Goal: Task Accomplishment & Management: Use online tool/utility

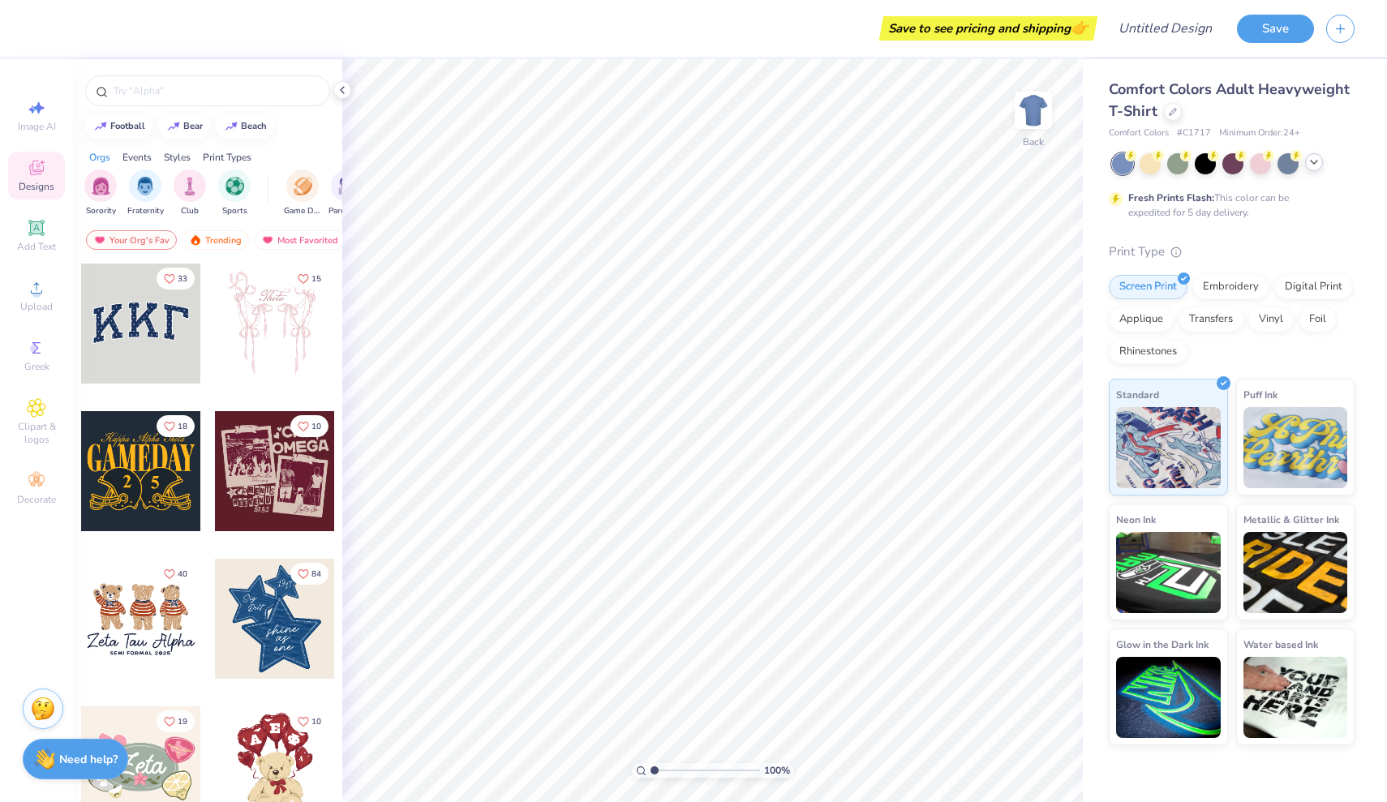
click at [1313, 166] on icon at bounding box center [1314, 162] width 13 height 13
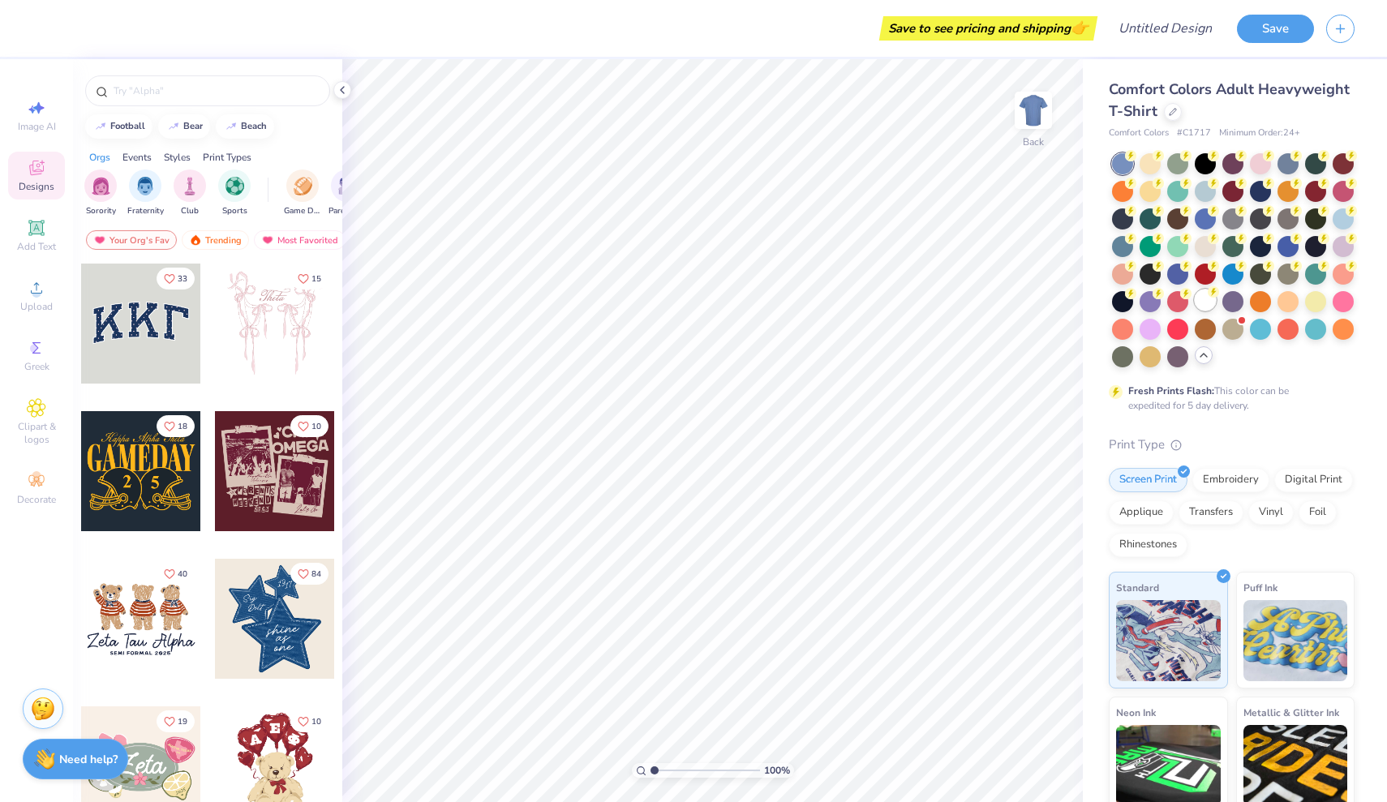
click at [1204, 294] on div at bounding box center [1205, 300] width 21 height 21
click at [37, 304] on span "Upload" at bounding box center [36, 306] width 32 height 13
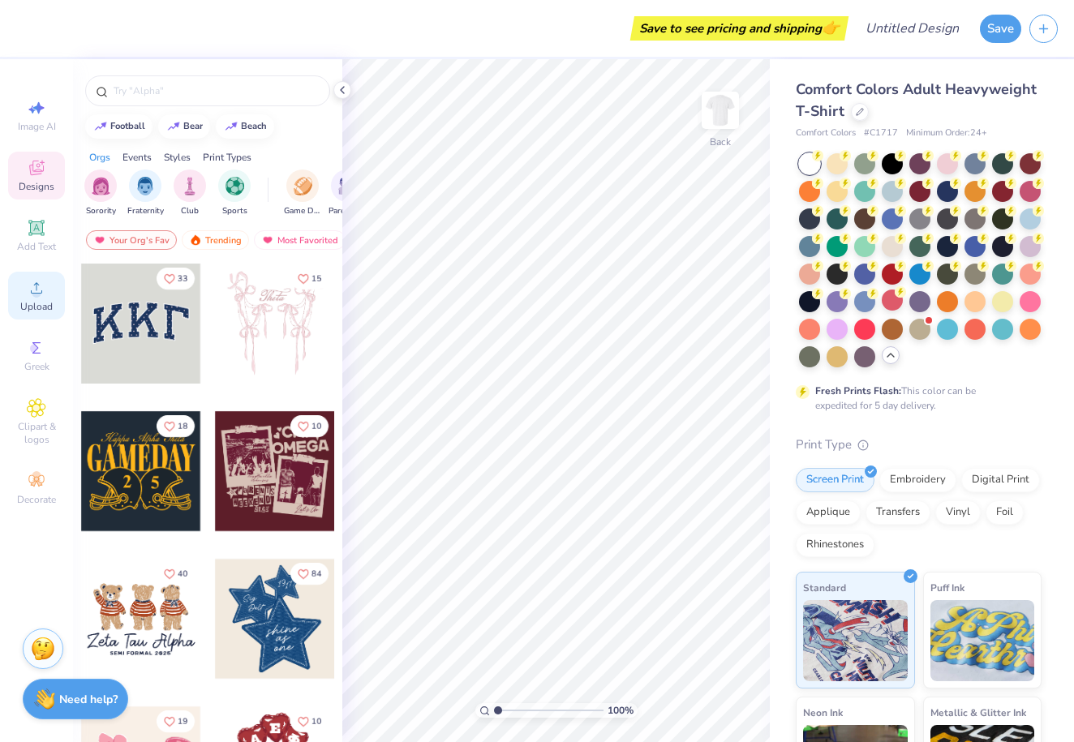
click at [45, 297] on icon at bounding box center [36, 287] width 19 height 19
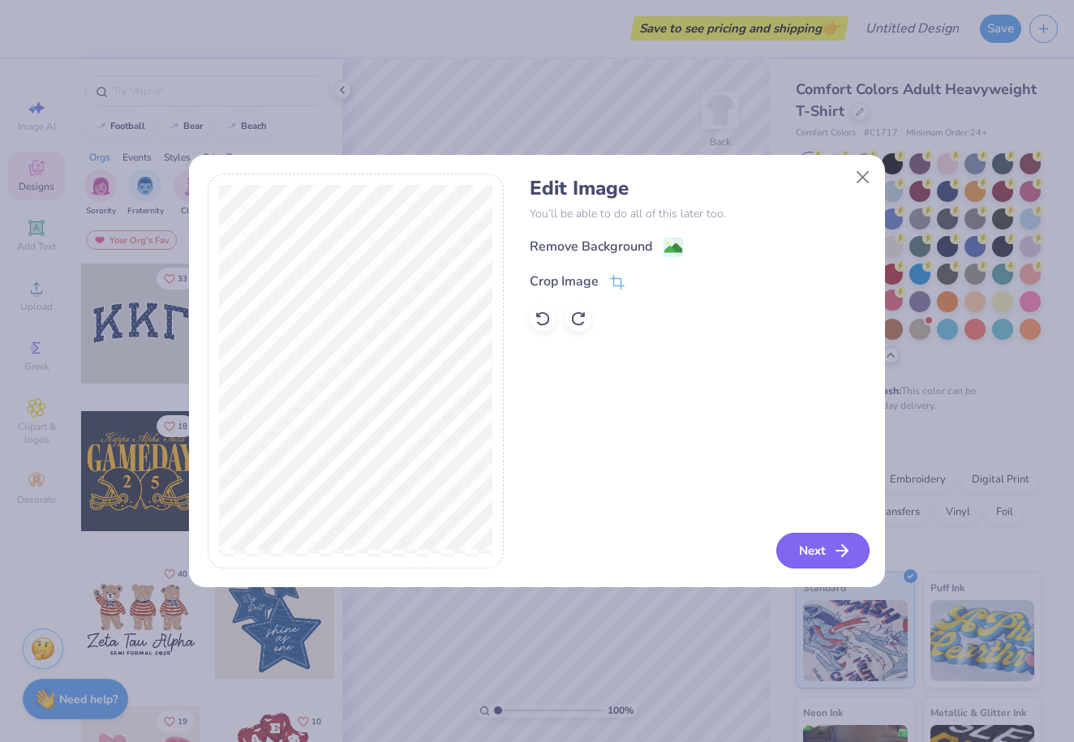
click at [790, 557] on button "Next" at bounding box center [822, 551] width 93 height 36
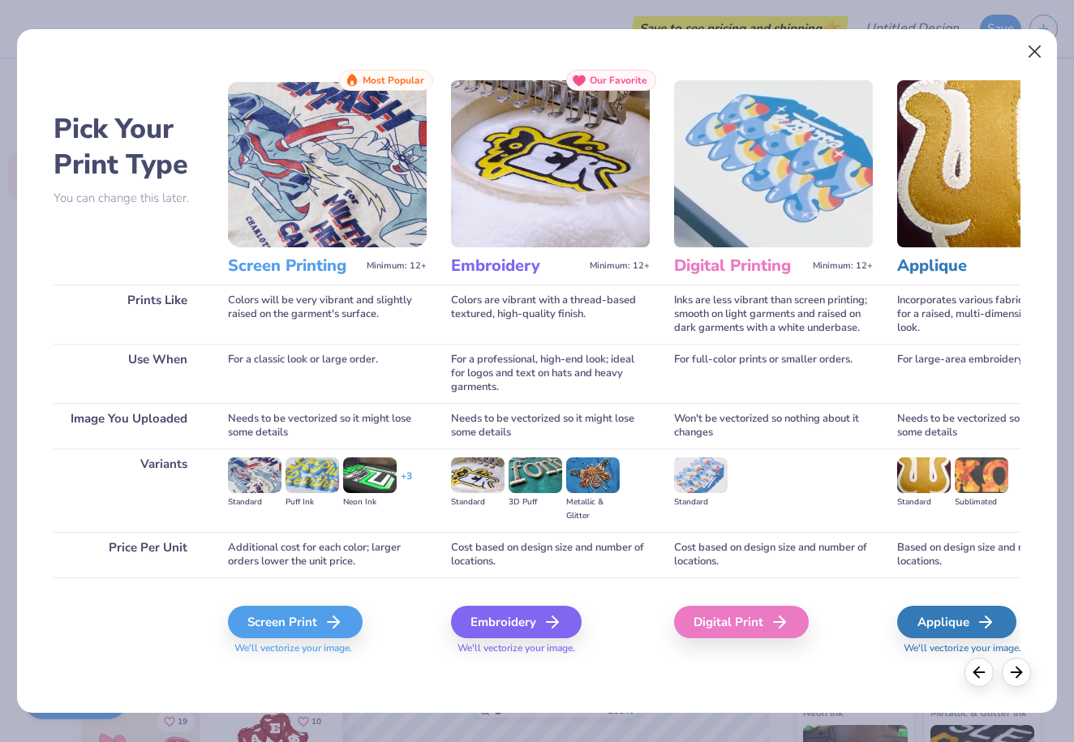
click at [1031, 54] on button "Close" at bounding box center [1035, 52] width 31 height 31
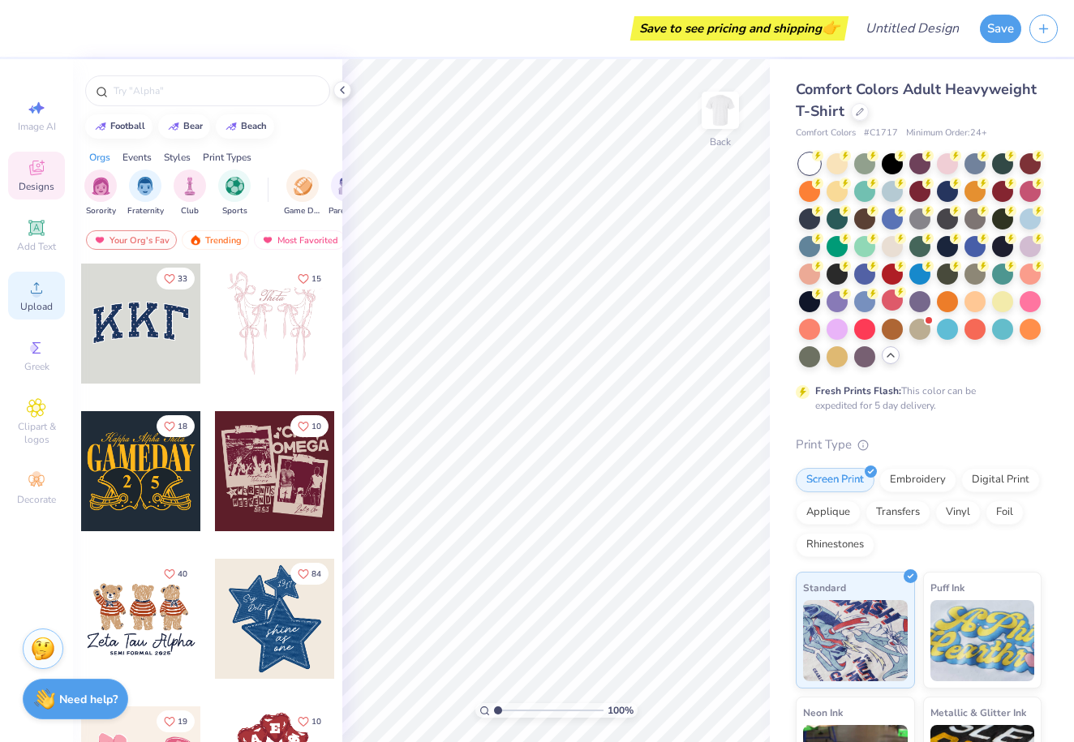
click at [33, 287] on icon at bounding box center [36, 287] width 19 height 19
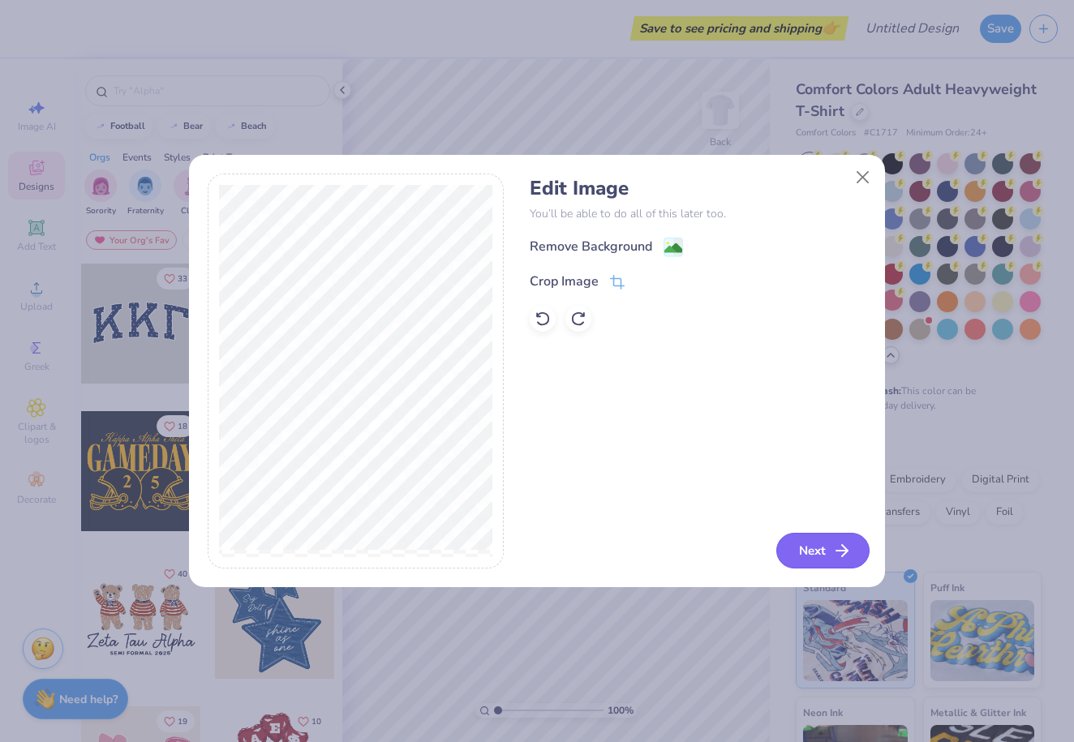
click at [799, 540] on button "Next" at bounding box center [822, 551] width 93 height 36
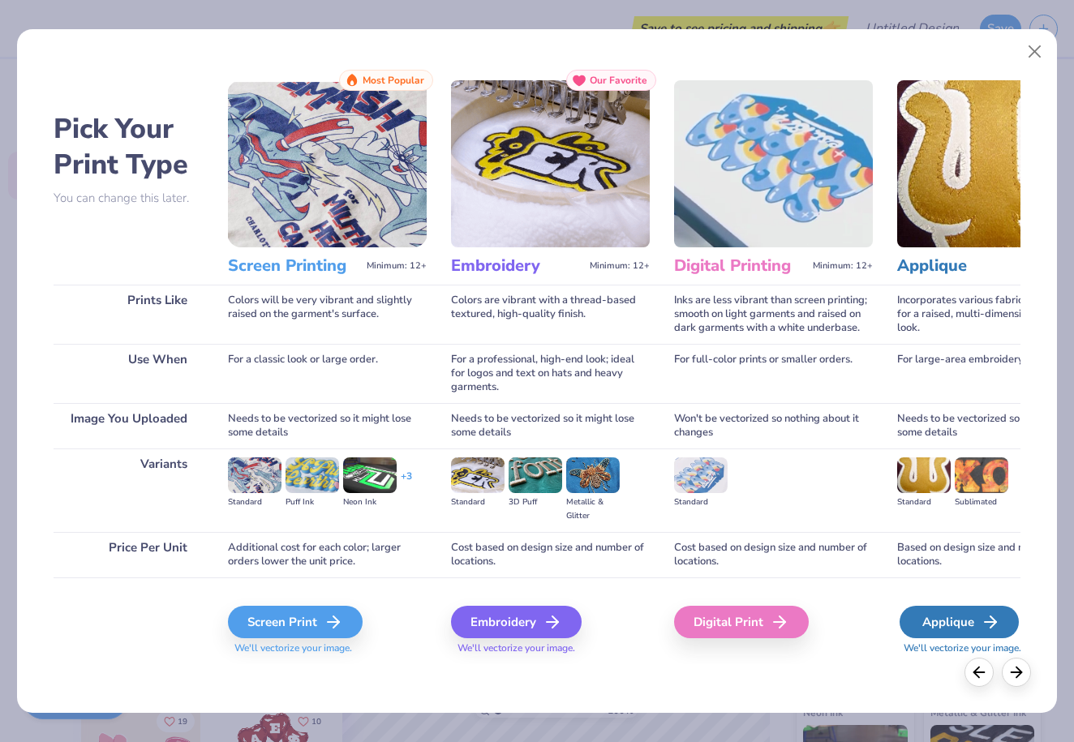
click at [988, 633] on div "Applique" at bounding box center [959, 622] width 119 height 32
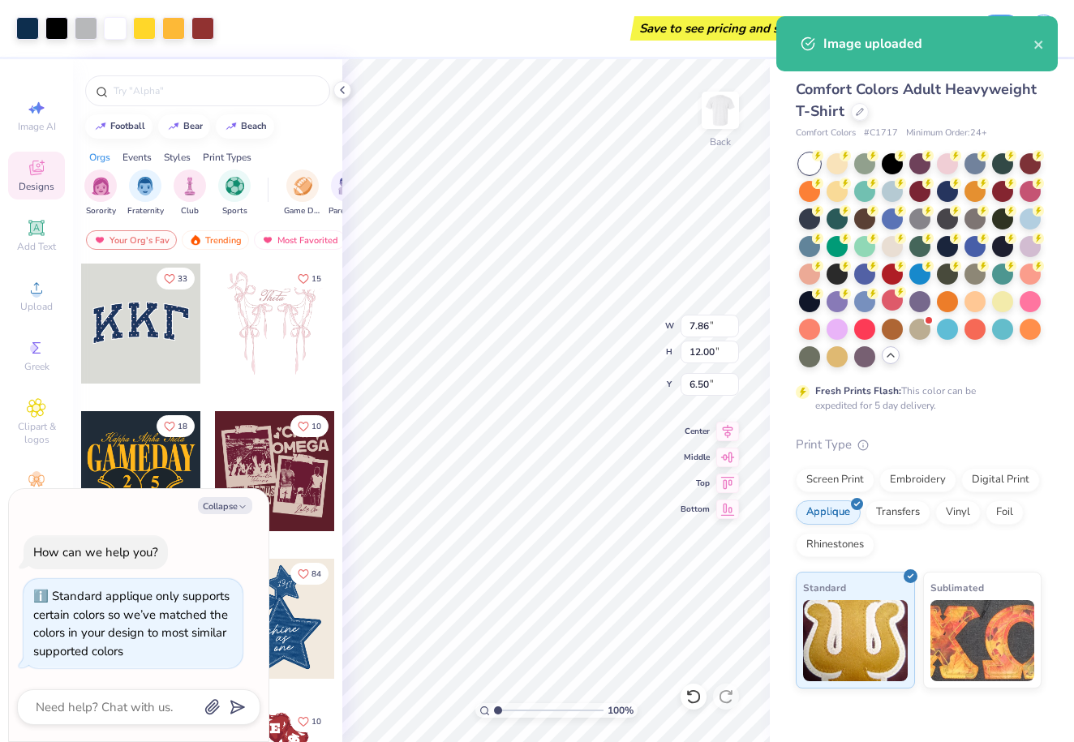
type textarea "x"
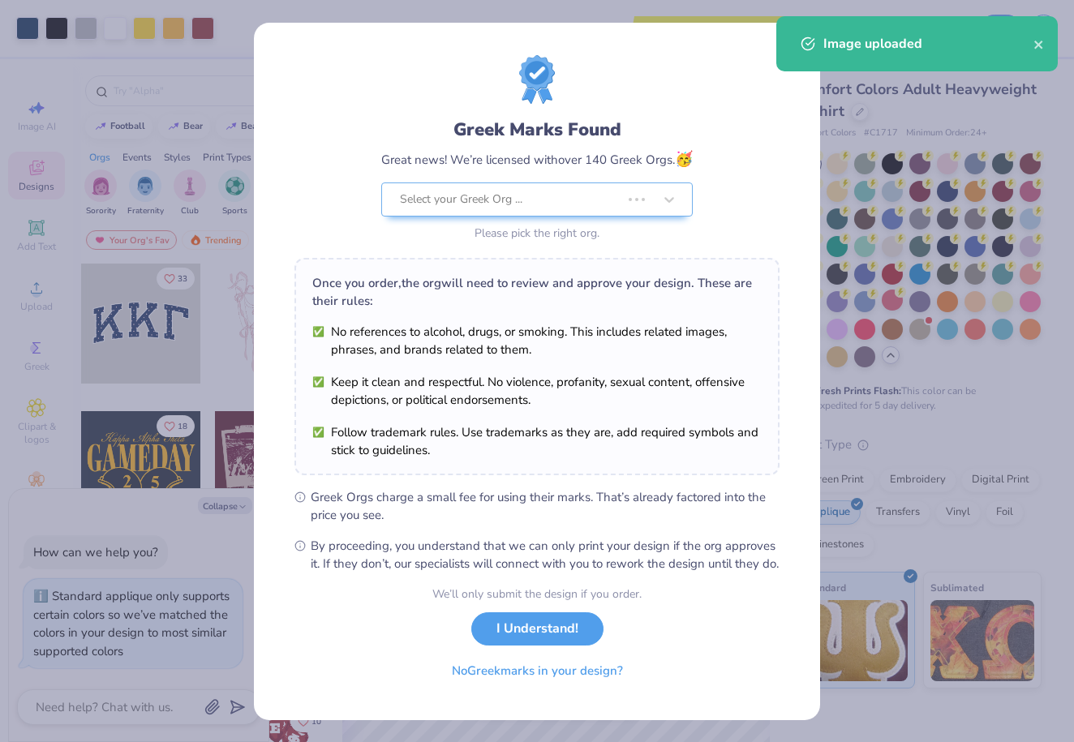
click at [580, 218] on div "Greek Marks Found Great news! We’re licensed with over 140 Greek Orgs. 🥳 Select…" at bounding box center [537, 314] width 485 height 518
click at [1039, 36] on button "close" at bounding box center [1039, 43] width 11 height 19
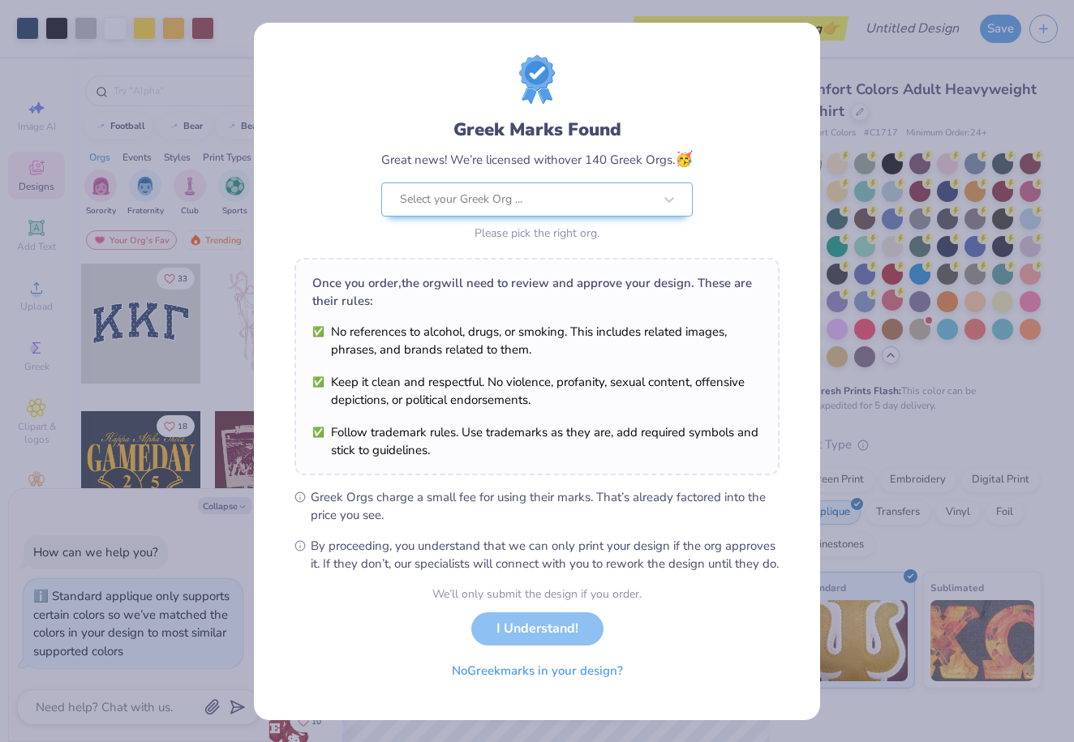
click at [566, 641] on div "We’ll only submit the design if you order. I Understand! No Greek marks in your…" at bounding box center [536, 637] width 209 height 102
click at [563, 411] on ul "No references to alcohol, drugs, or smoking. This includes related images, phra…" at bounding box center [537, 391] width 450 height 136
click at [495, 495] on span "Greek Orgs charge a small fee for using their marks. That’s already factored in…" at bounding box center [545, 506] width 469 height 36
click at [516, 206] on div "Select your Greek Org ..." at bounding box center [526, 200] width 253 height 18
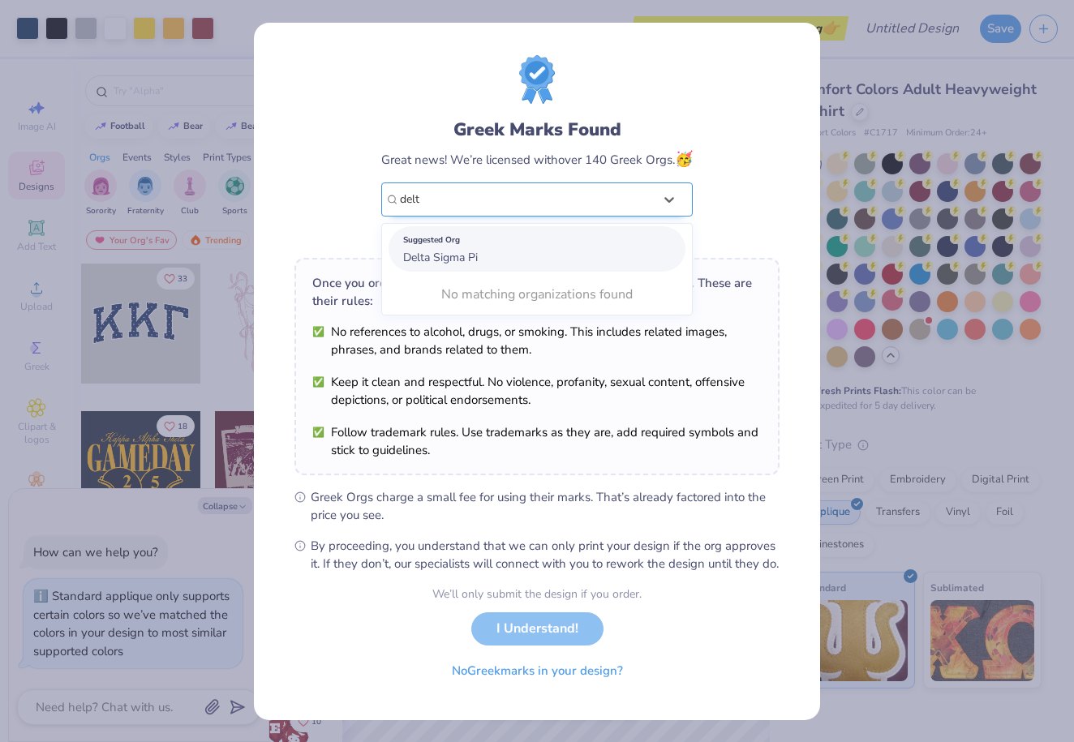
click at [479, 259] on div "Suggested Org Delta Sigma Pi" at bounding box center [537, 248] width 297 height 45
type input "delt"
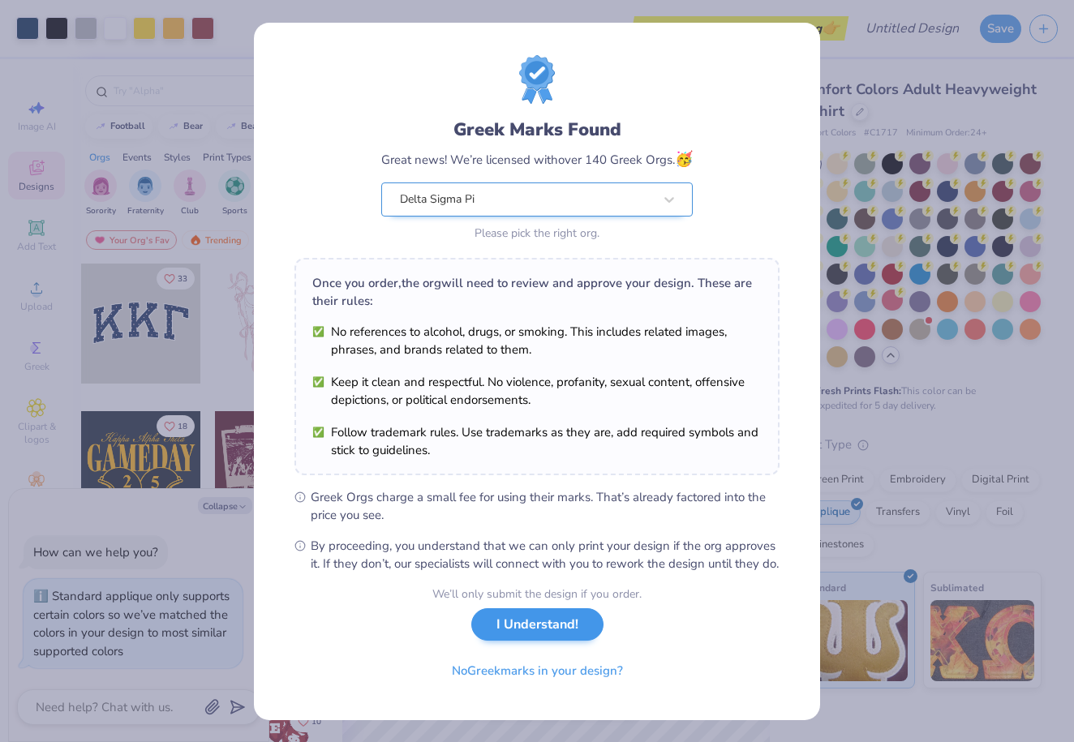
click at [522, 642] on button "I Understand!" at bounding box center [537, 625] width 132 height 33
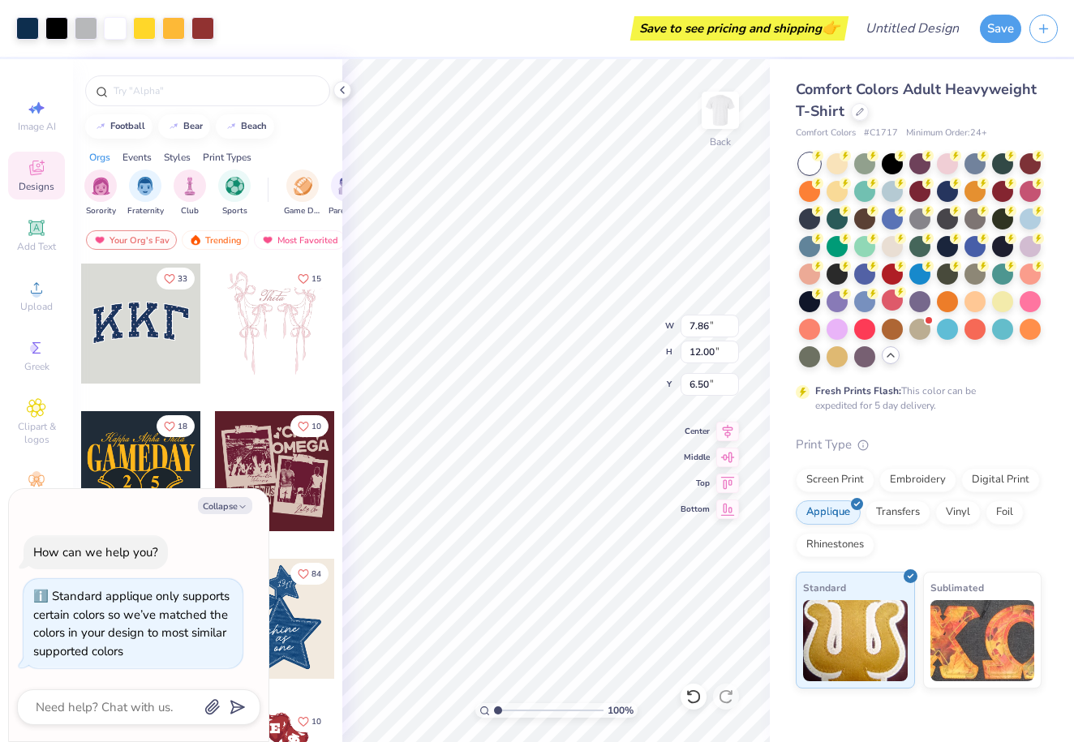
type textarea "x"
type input "2.09"
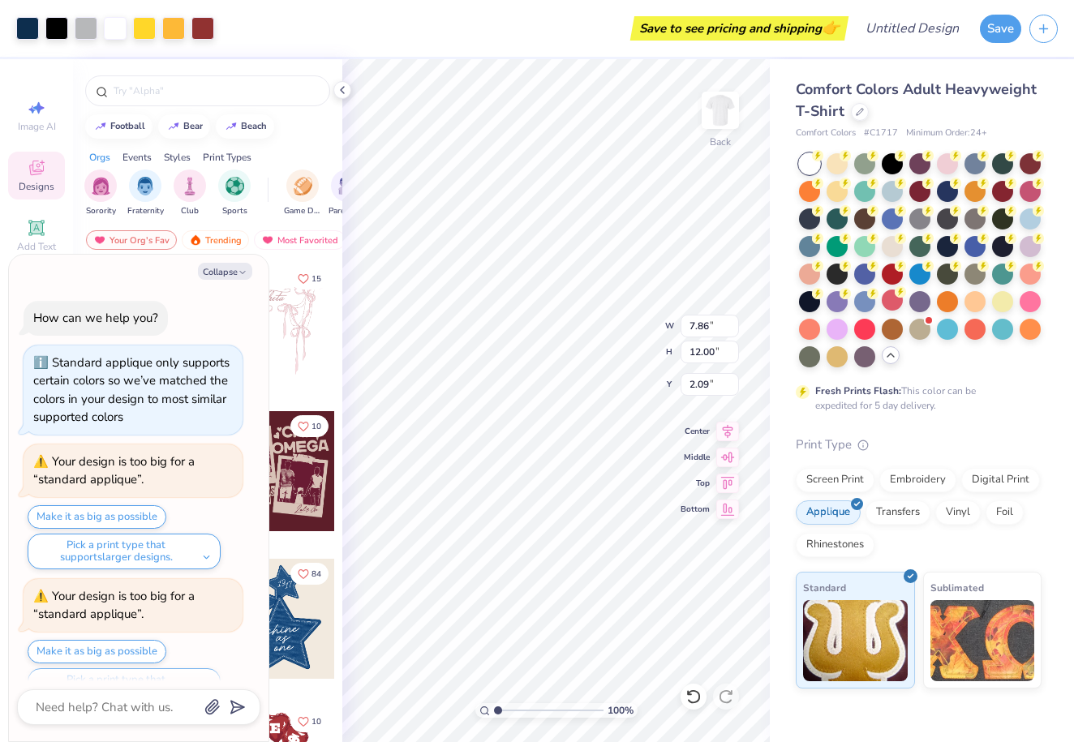
scroll to position [32, 0]
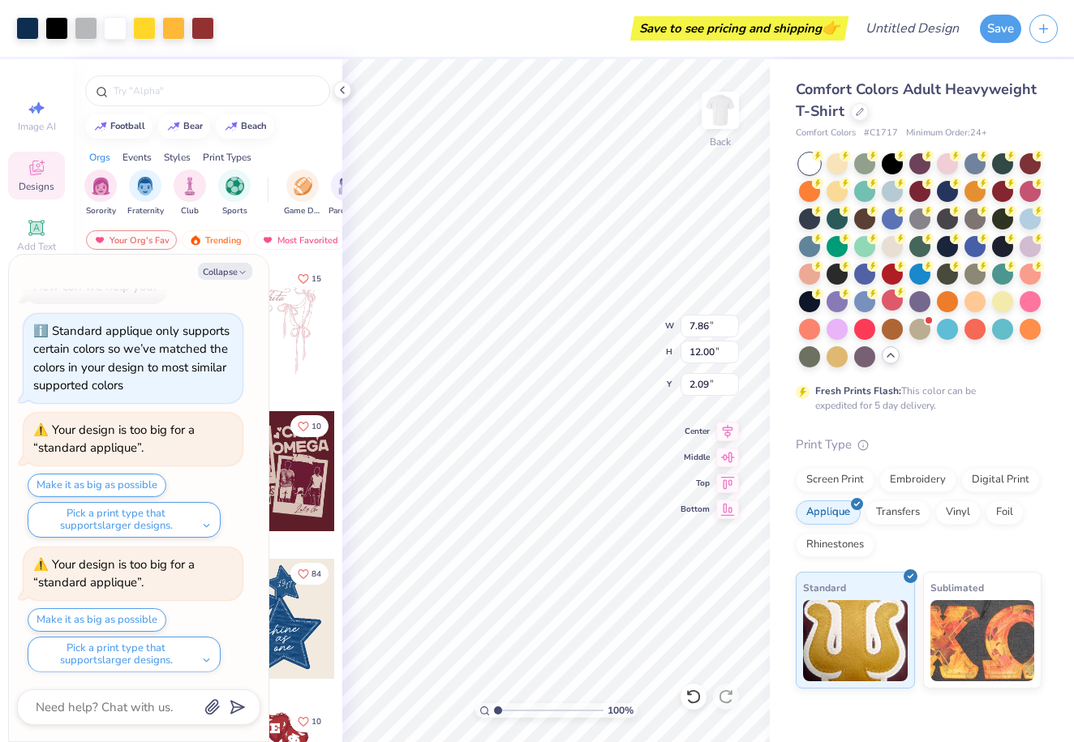
type textarea "x"
type input "2.02"
type textarea "x"
type input "3.21"
type textarea "x"
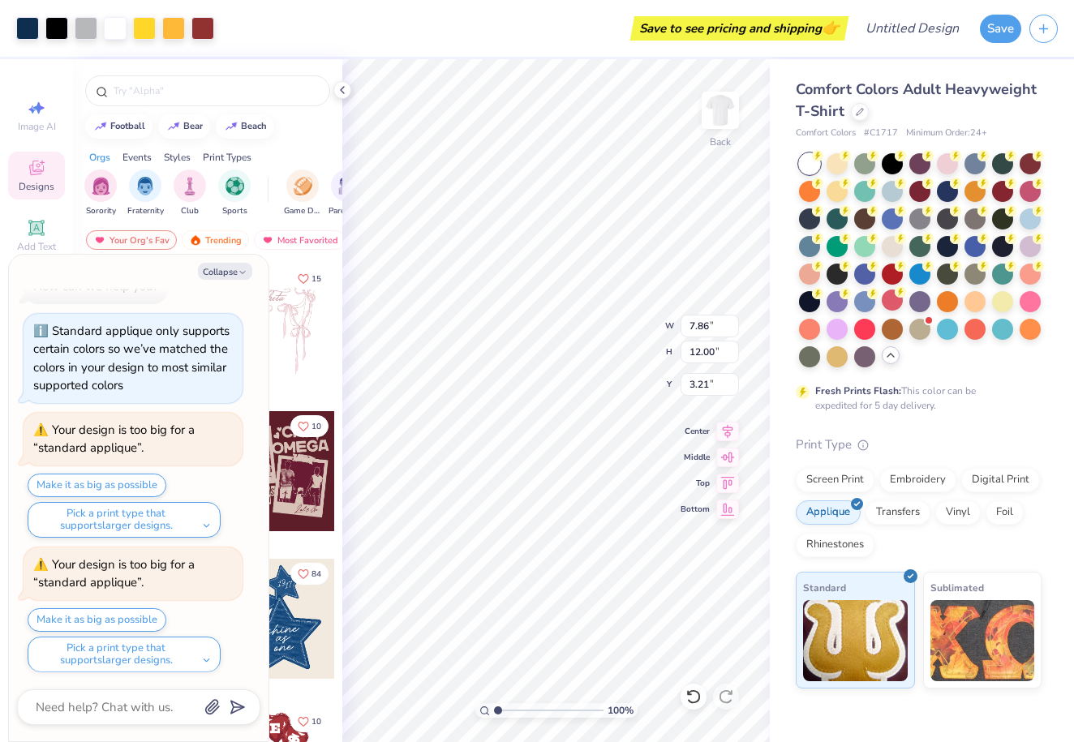
type input "5.78"
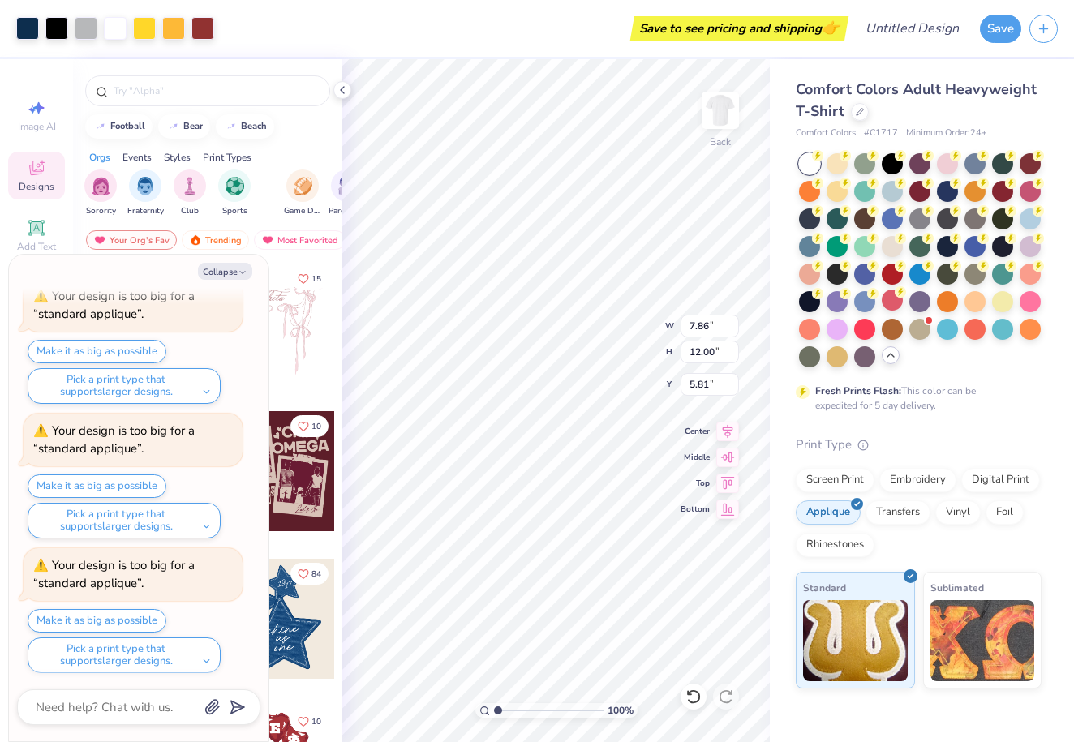
type textarea "x"
type input "2.71"
click at [730, 323] on input "7.87" at bounding box center [710, 326] width 58 height 23
click at [730, 323] on input "7.88" at bounding box center [710, 326] width 58 height 23
type input "7.89"
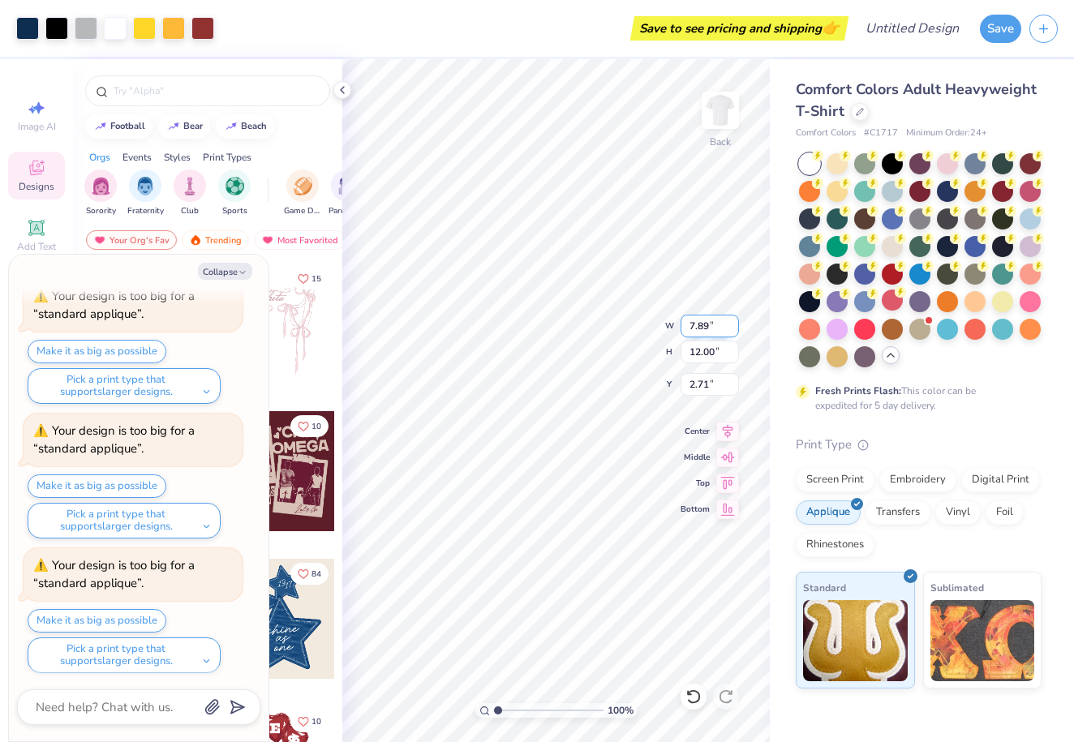
click at [730, 323] on input "7.89" at bounding box center [710, 326] width 58 height 23
type textarea "x"
type input "4.41"
type textarea "x"
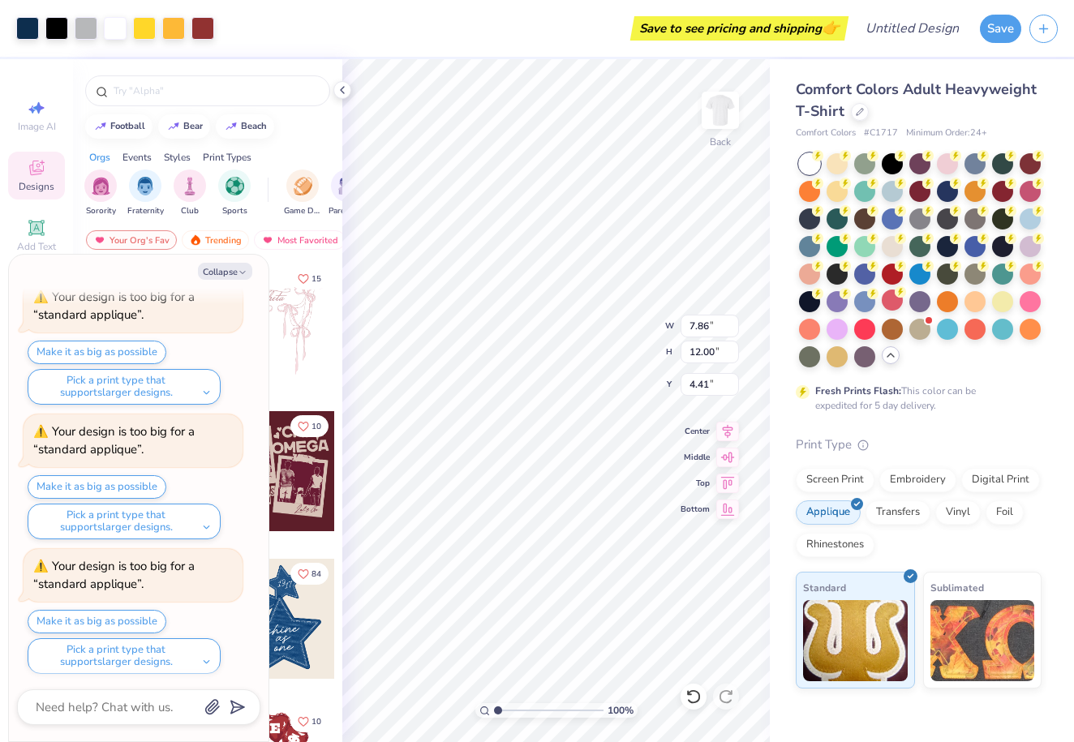
type input "4.30"
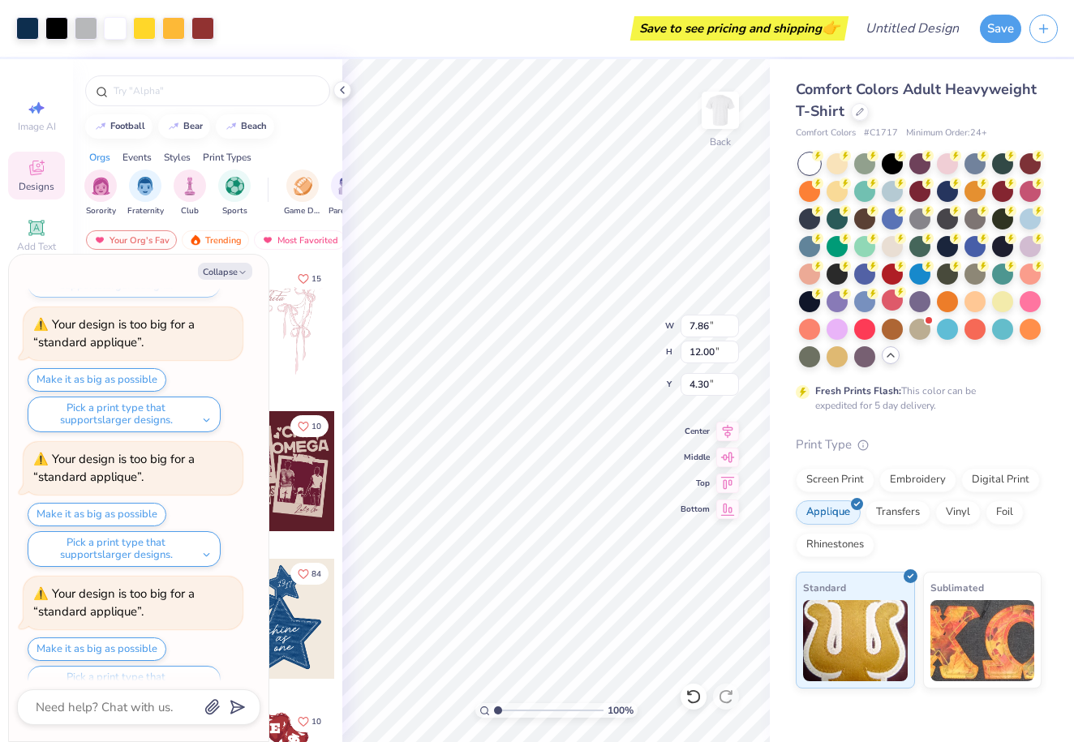
scroll to position [273, 0]
click at [127, 639] on button "Make it as big as possible" at bounding box center [97, 649] width 139 height 24
type textarea "x"
type input "2.71"
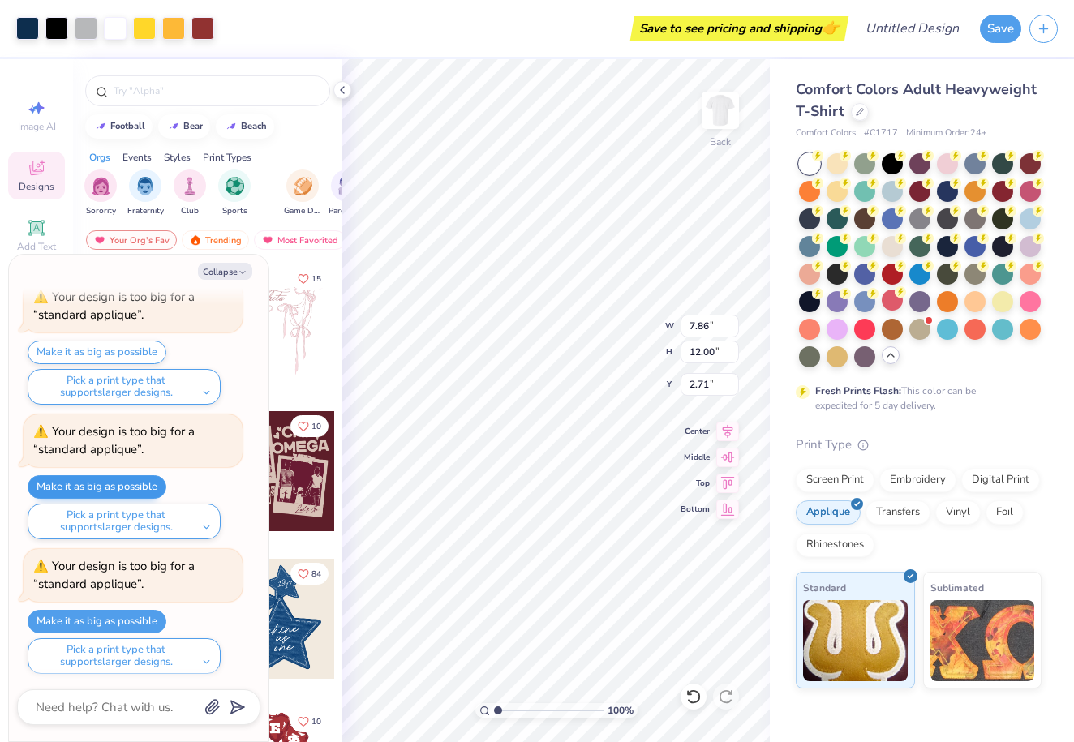
click at [130, 480] on button "Make it as big as possible" at bounding box center [97, 487] width 139 height 24
type textarea "x"
type input "5.78"
click at [144, 341] on button "Make it as big as possible" at bounding box center [97, 353] width 139 height 24
type textarea "x"
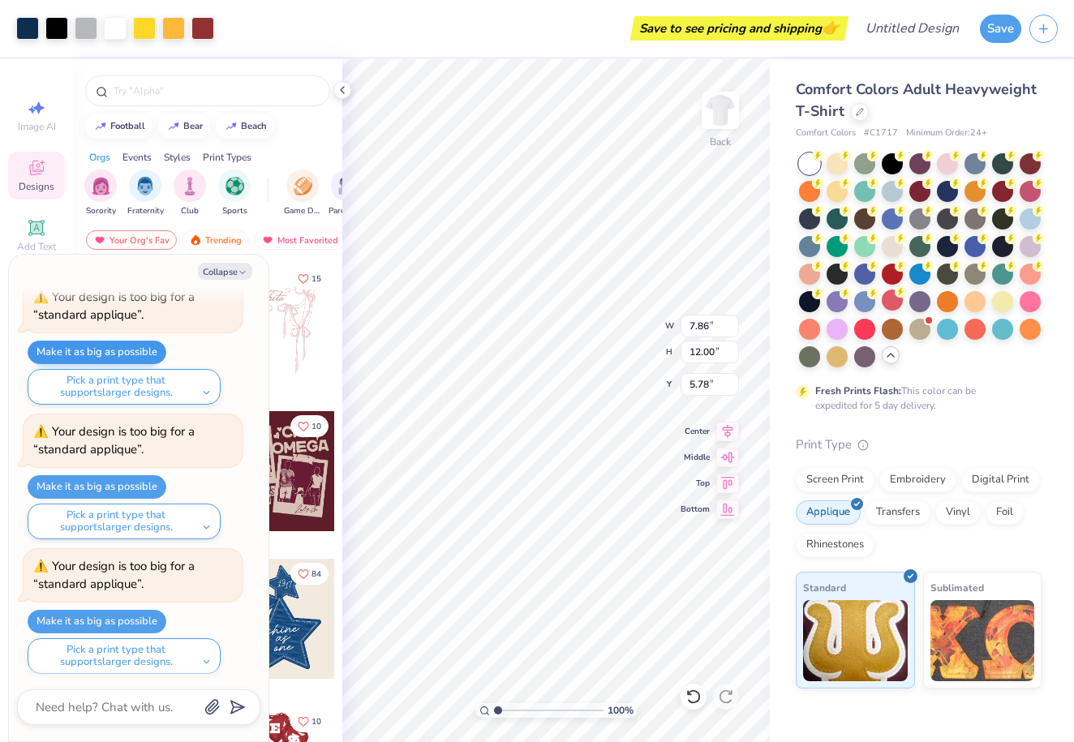
type input "2.09"
type textarea "x"
type input "2.13"
type textarea "x"
type input "3.00"
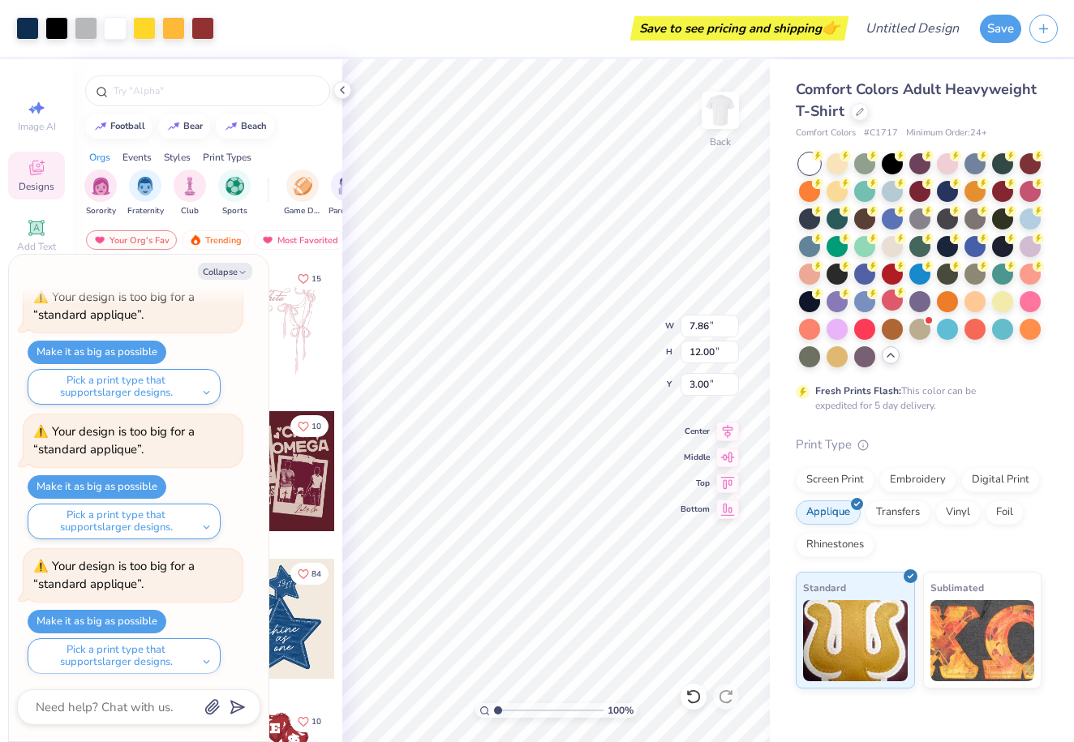
scroll to position [433, 0]
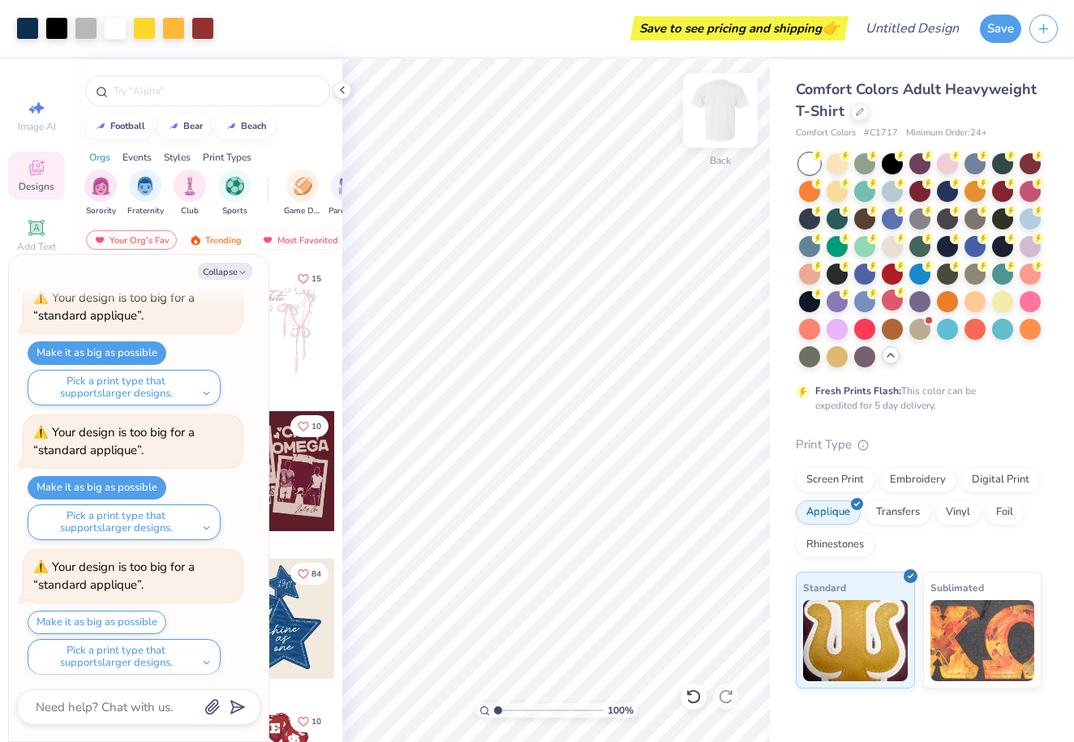
click at [719, 114] on img at bounding box center [720, 110] width 65 height 65
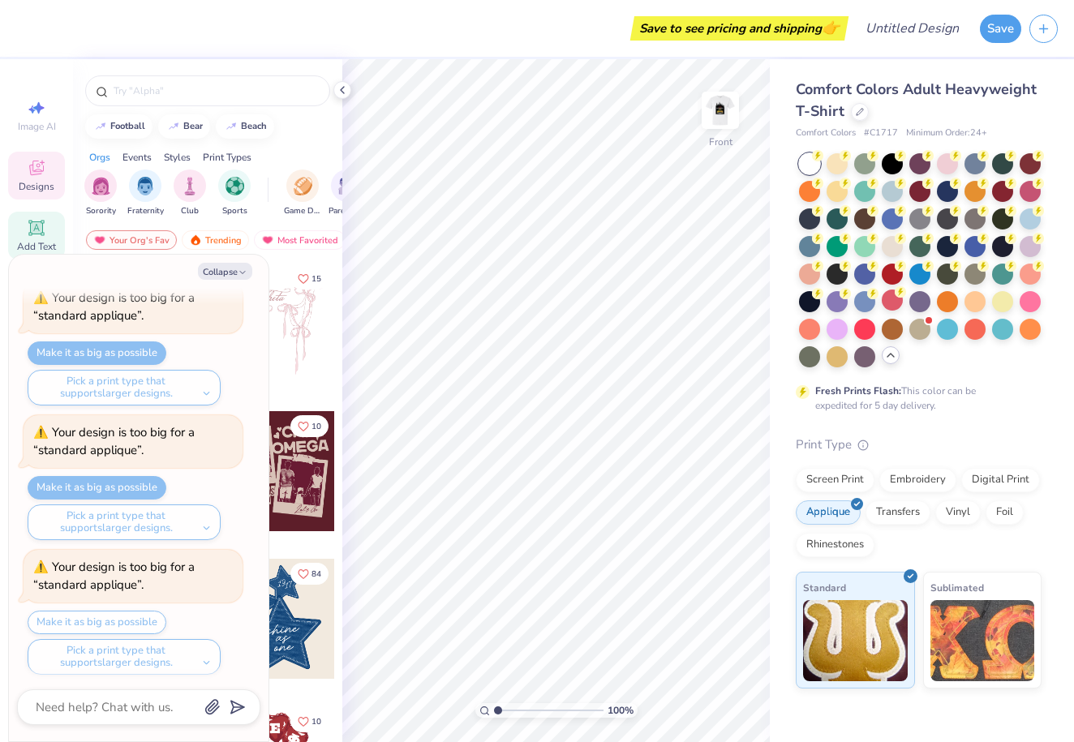
click at [44, 226] on icon at bounding box center [36, 227] width 19 height 19
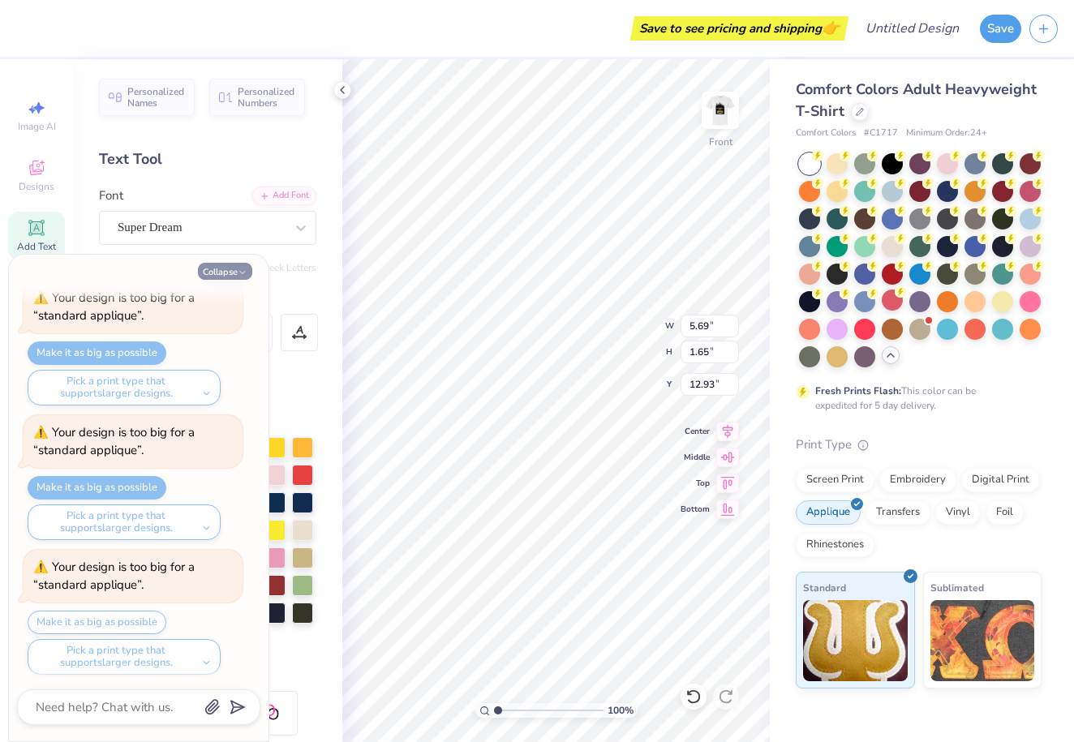
click at [234, 269] on button "Collapse" at bounding box center [225, 271] width 54 height 17
type textarea "x"
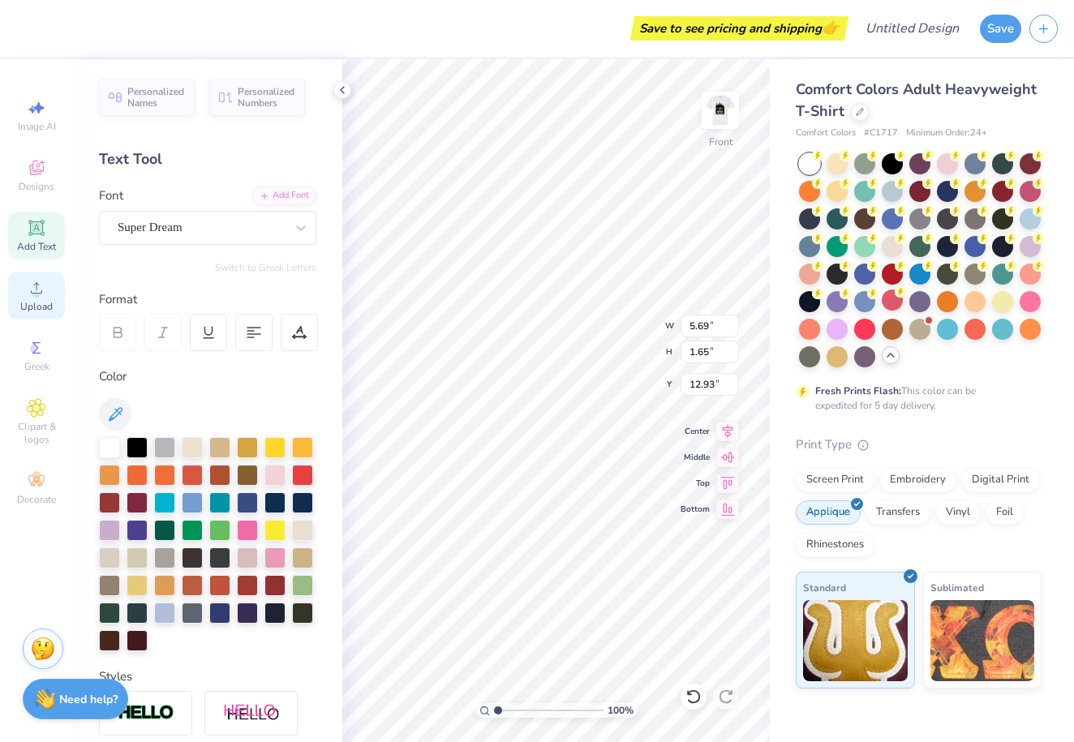
click at [45, 308] on span "Upload" at bounding box center [36, 306] width 32 height 13
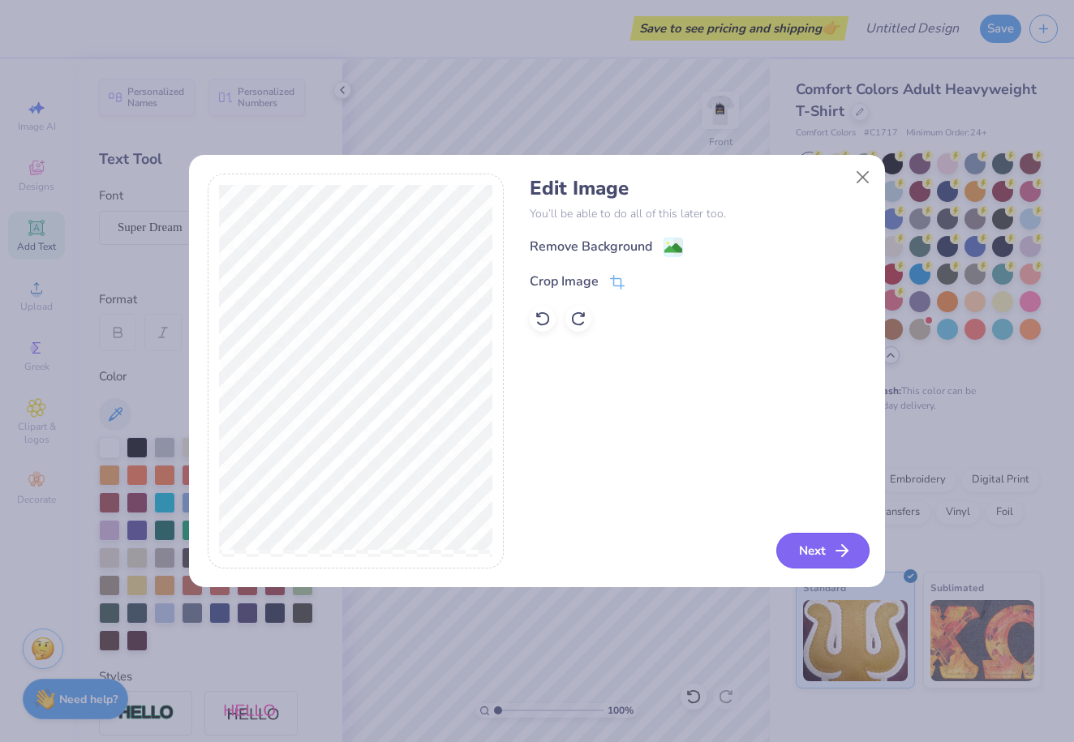
click at [805, 556] on button "Next" at bounding box center [822, 551] width 93 height 36
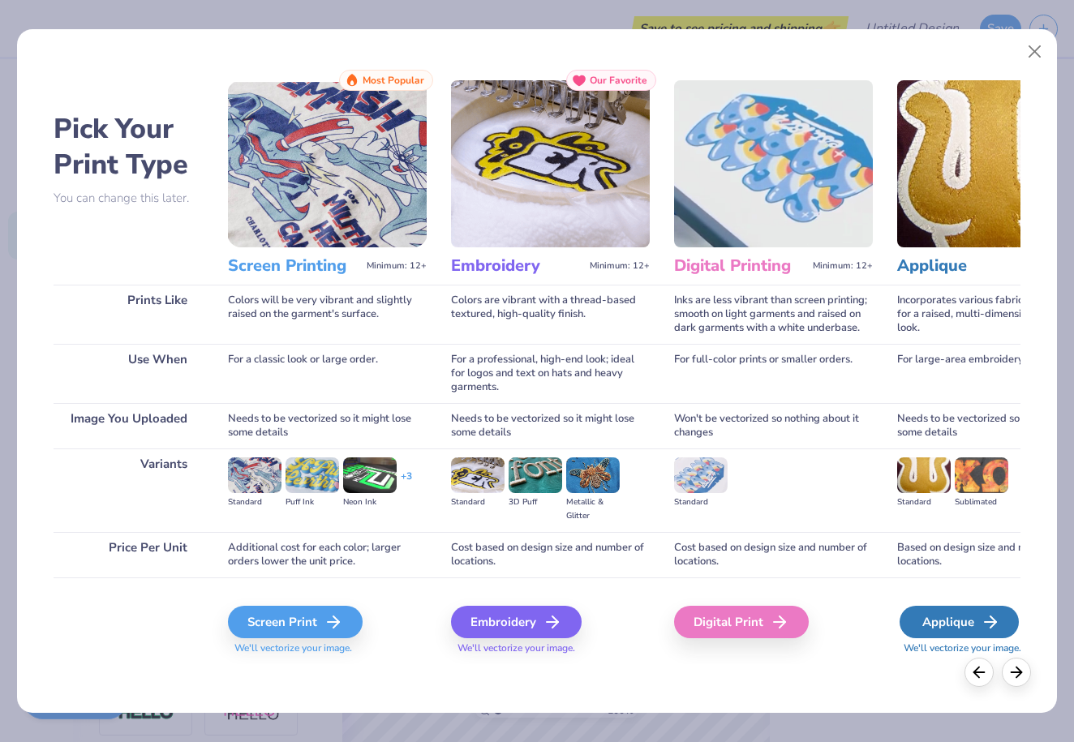
click at [940, 636] on div "Applique" at bounding box center [959, 622] width 119 height 32
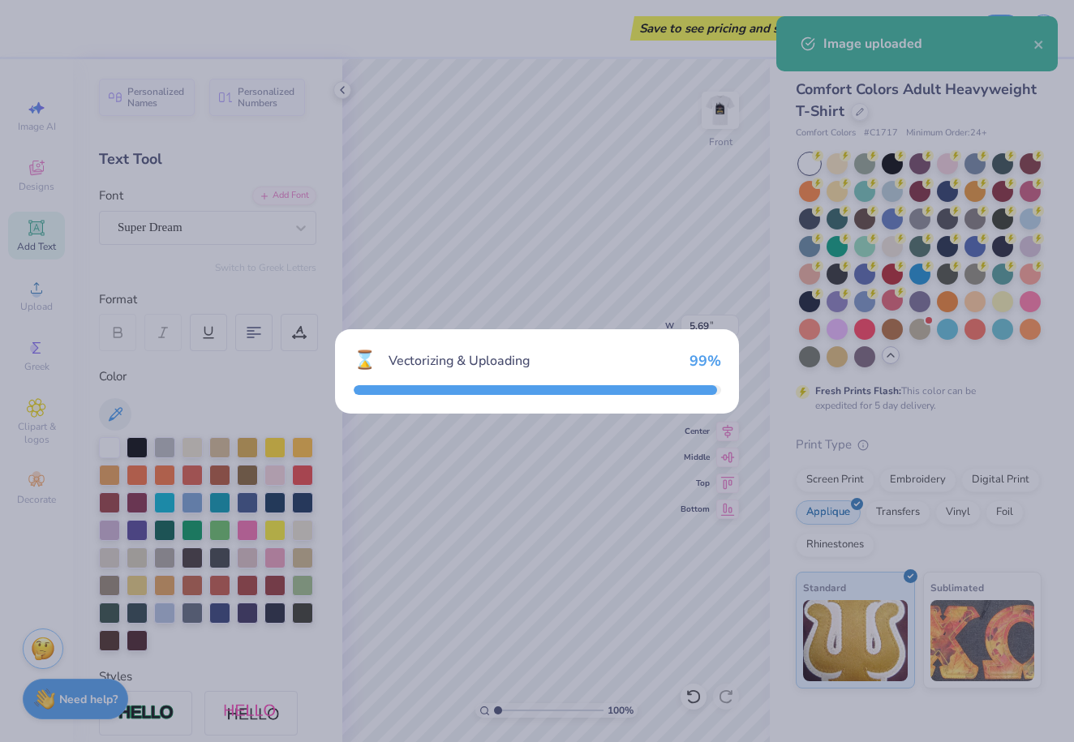
type input "12.00"
type input "7.03"
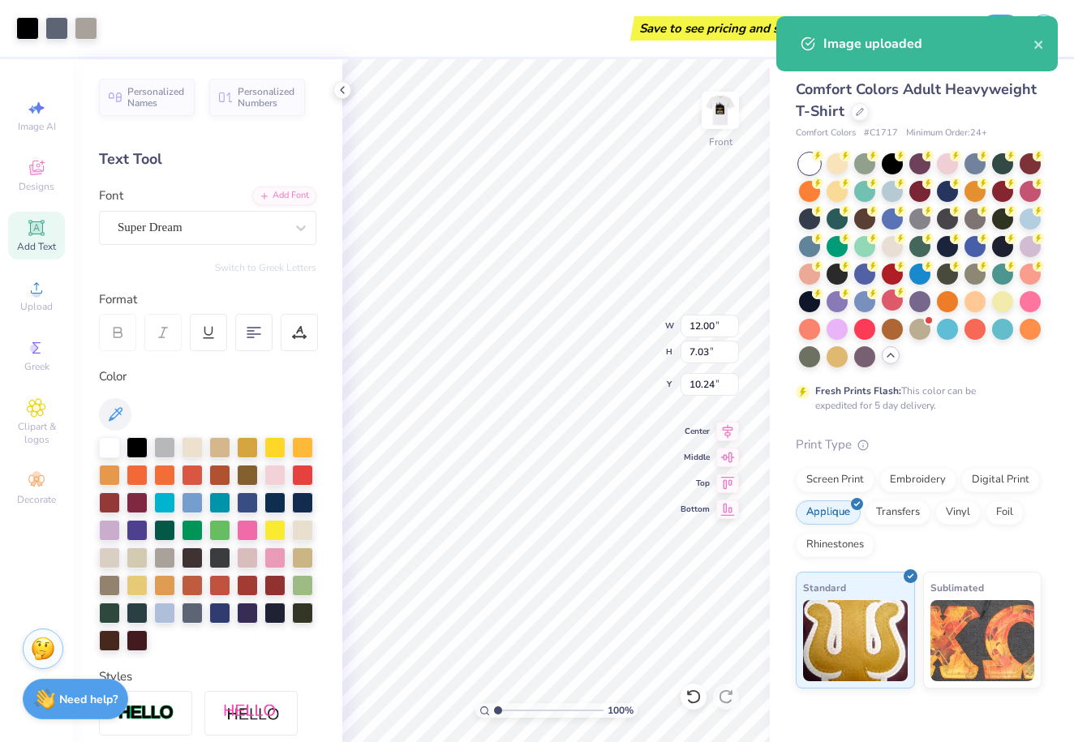
type input "0.72"
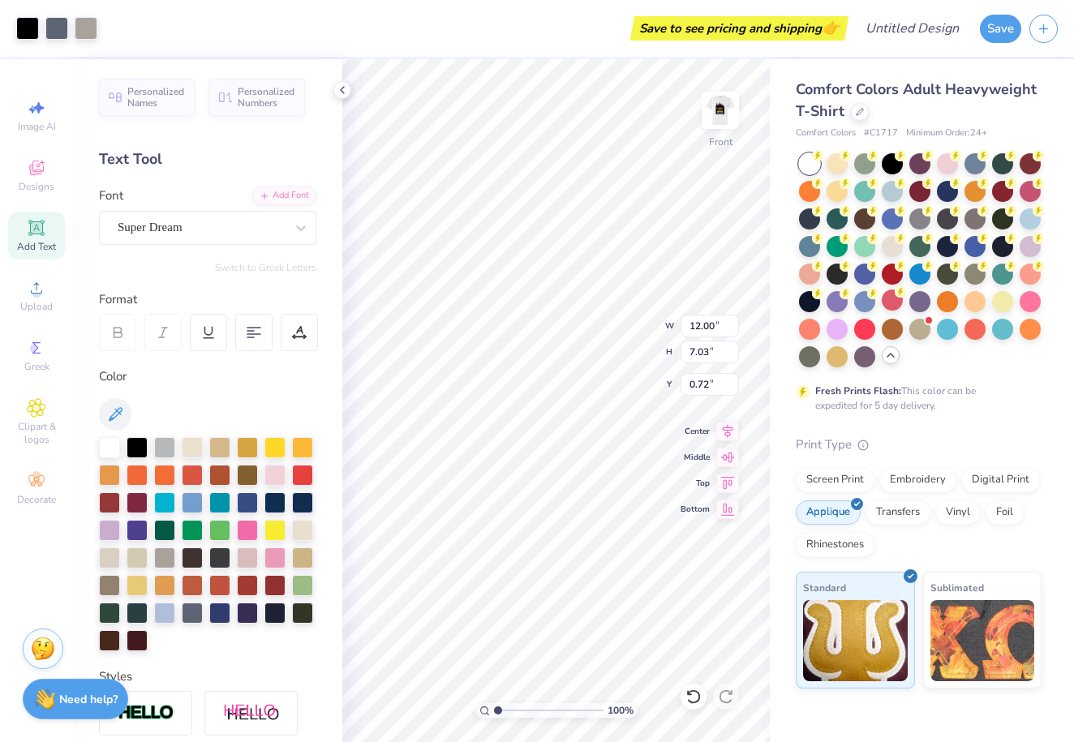
type input "9.90"
type input "5.80"
type input "9.32"
type input "5.46"
type input "3.00"
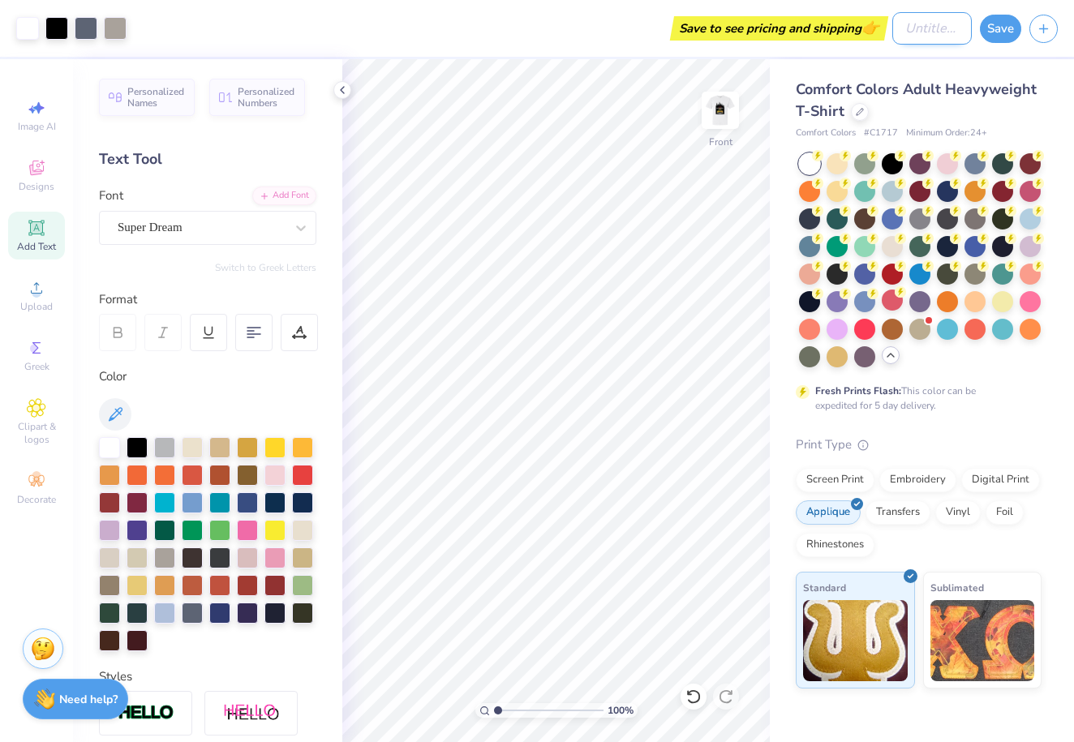
click at [935, 21] on input "Design Title" at bounding box center [933, 28] width 80 height 32
type input "S"
type input "DSP 1"
click at [1005, 27] on button "Save" at bounding box center [1000, 26] width 41 height 28
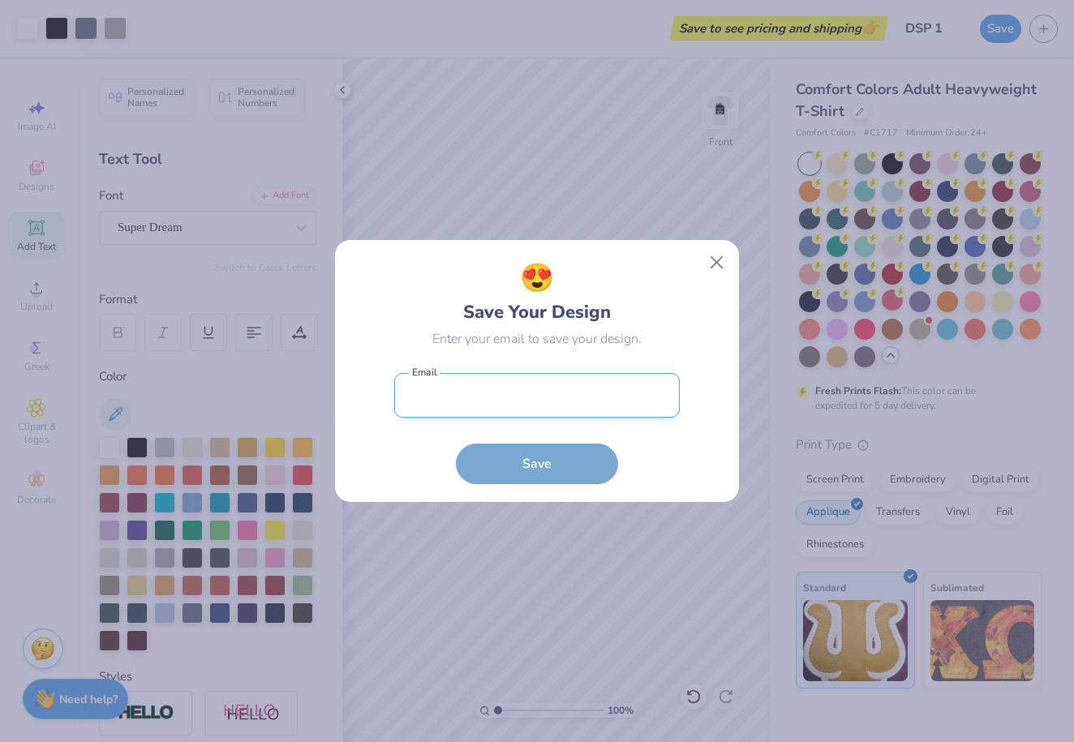
click at [597, 398] on input "email" at bounding box center [537, 395] width 286 height 45
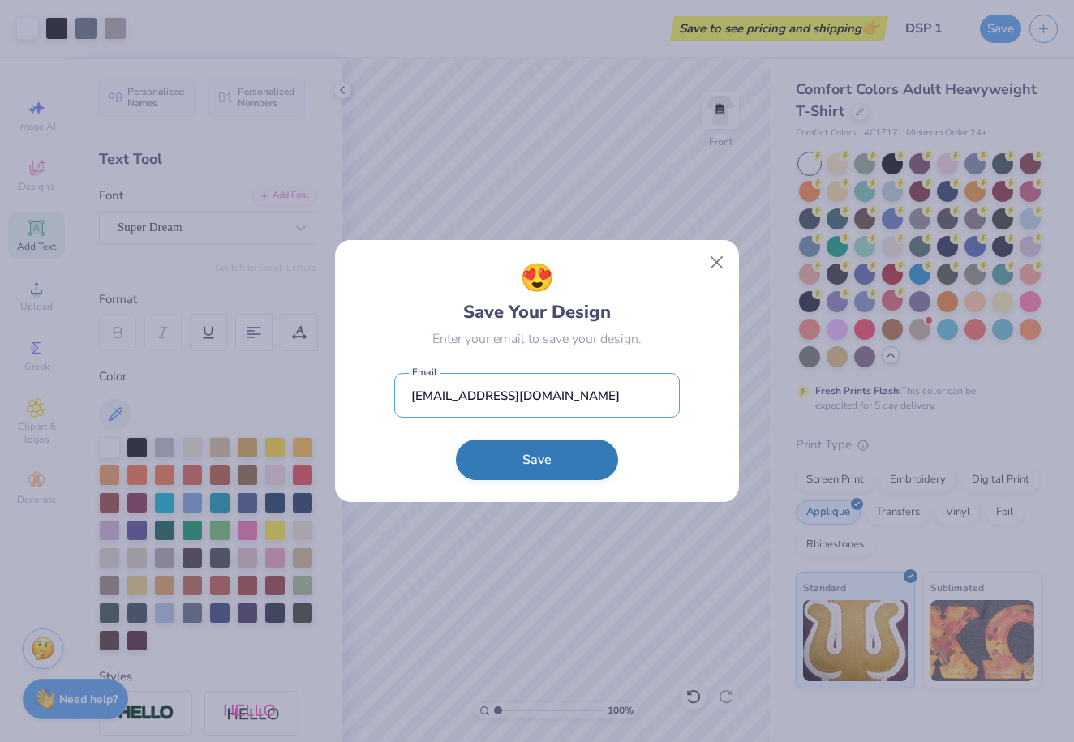
type input "[EMAIL_ADDRESS][DOMAIN_NAME]"
click at [524, 459] on button "Save" at bounding box center [537, 460] width 162 height 41
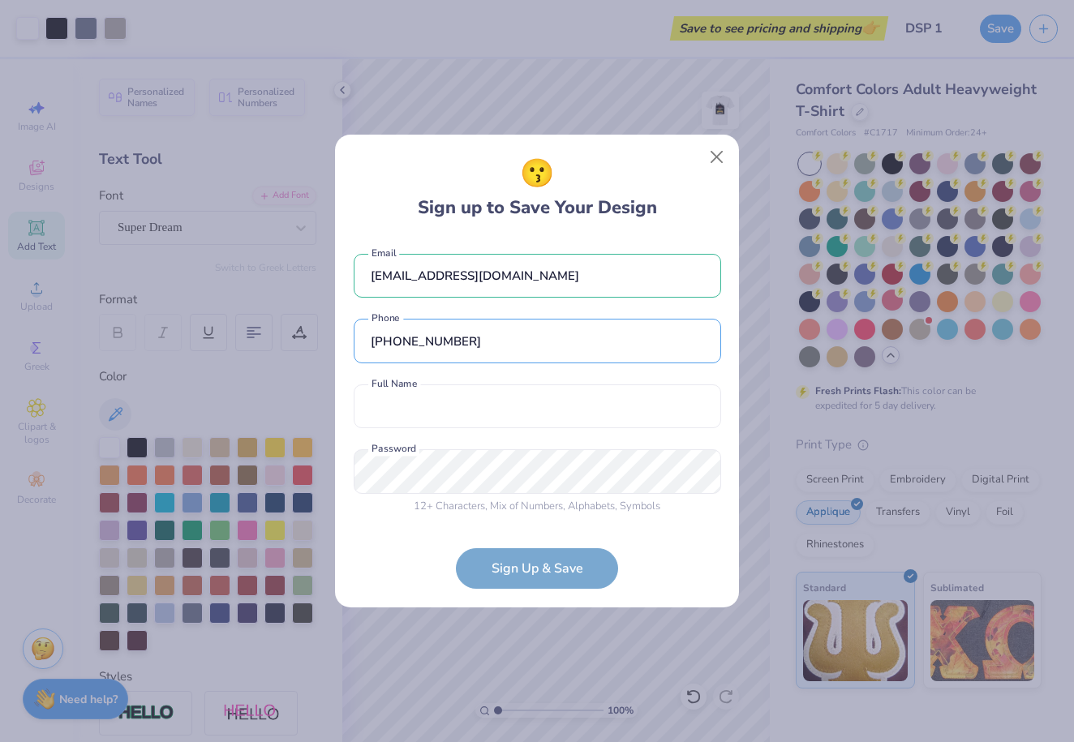
type input "[PHONE_NUMBER]"
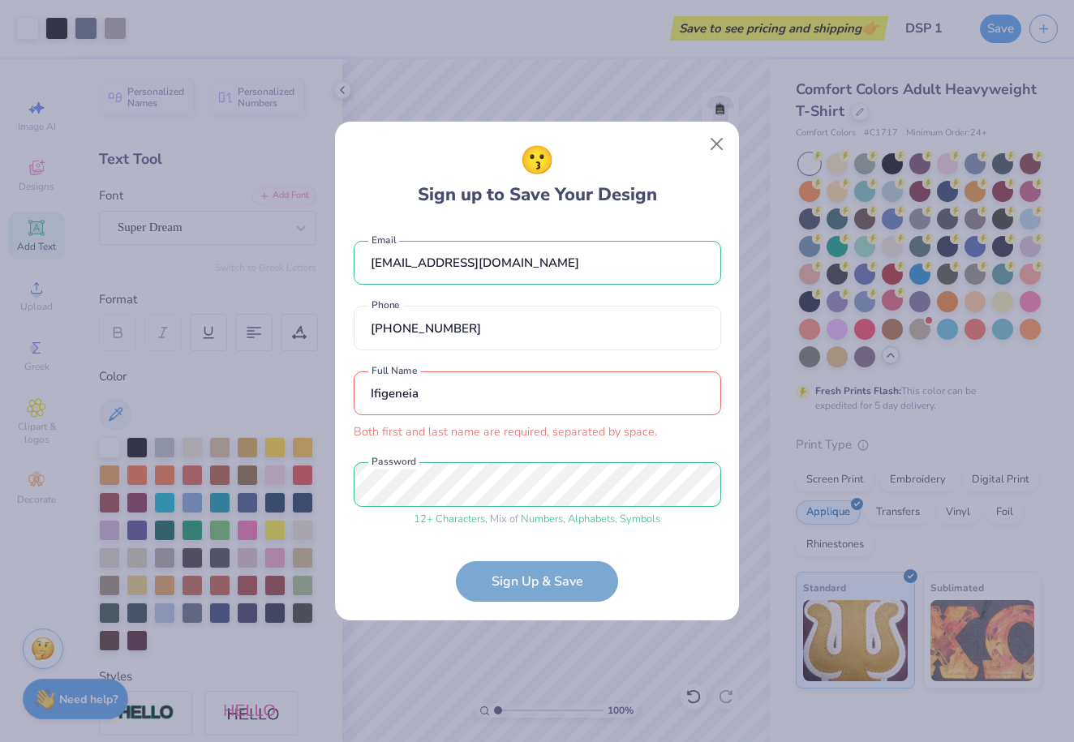
click at [549, 527] on div "[EMAIL_ADDRESS][DOMAIN_NAME] Email [PHONE_NUMBER] Phone Ifigeneia Both first an…" at bounding box center [538, 380] width 368 height 311
click at [548, 576] on form "[EMAIL_ADDRESS][DOMAIN_NAME] Email [PHONE_NUMBER] Phone Ifigeneia Both first an…" at bounding box center [538, 413] width 368 height 377
click at [530, 567] on form "[EMAIL_ADDRESS][DOMAIN_NAME] Email [PHONE_NUMBER] Phone Ifigeneia Both first an…" at bounding box center [538, 413] width 368 height 377
click at [548, 415] on input "Ifigeneia" at bounding box center [538, 394] width 368 height 45
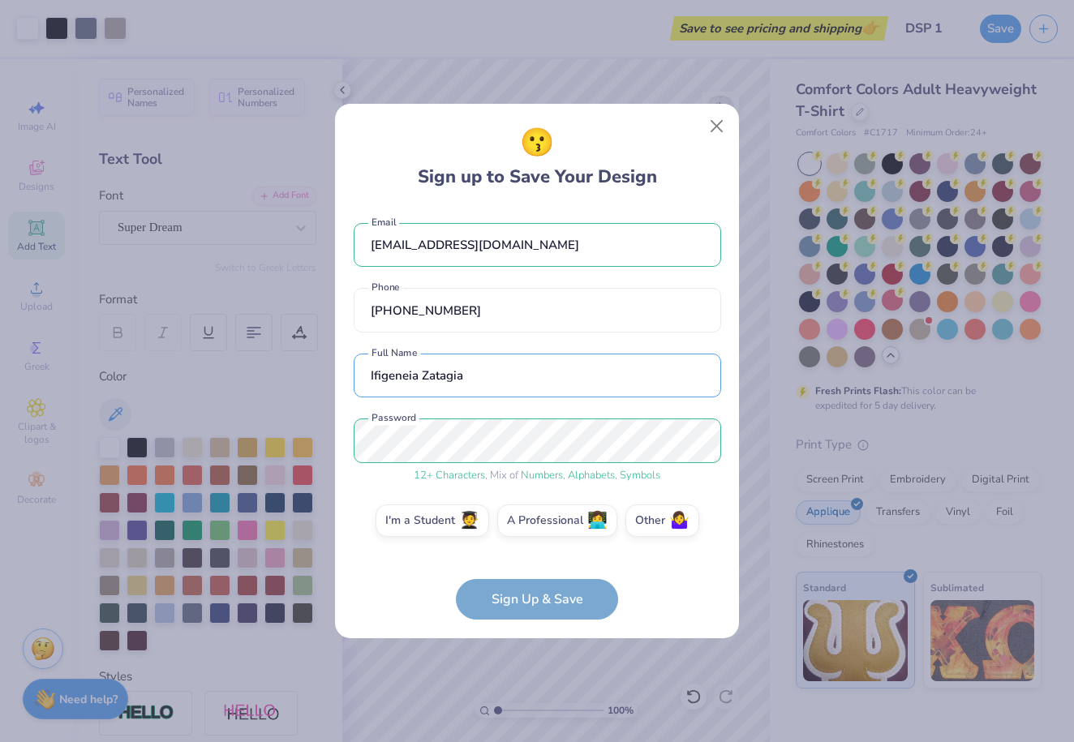
type input "Ifigeneia Zatagia"
click at [525, 607] on form "[EMAIL_ADDRESS][DOMAIN_NAME] Email [PHONE_NUMBER] Phone Ifigeneia Zatagia Full …" at bounding box center [538, 414] width 368 height 414
click at [527, 604] on form "[EMAIL_ADDRESS][DOMAIN_NAME] Email [PHONE_NUMBER] Phone Ifigeneia Zatagia Full …" at bounding box center [538, 414] width 368 height 414
click at [556, 600] on form "[EMAIL_ADDRESS][DOMAIN_NAME] Email [PHONE_NUMBER] Phone Ifigeneia Zatagia Full …" at bounding box center [538, 414] width 368 height 414
click at [520, 625] on div "😗 Sign up to Save Your Design [EMAIL_ADDRESS][DOMAIN_NAME] Email [PHONE_NUMBER]…" at bounding box center [537, 371] width 404 height 535
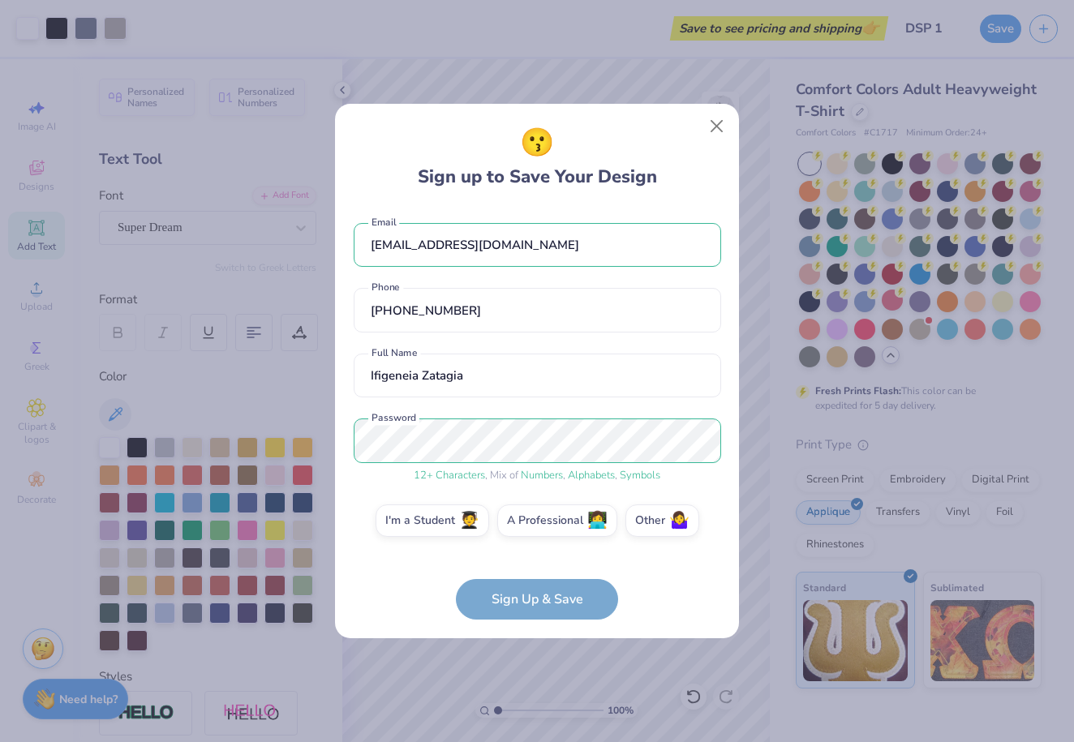
click at [523, 596] on form "[EMAIL_ADDRESS][DOMAIN_NAME] Email [PHONE_NUMBER] Phone Ifigeneia Zatagia Full …" at bounding box center [538, 414] width 368 height 414
click at [463, 510] on span "🧑‍🎓" at bounding box center [469, 519] width 20 height 19
click at [532, 520] on input "I'm a Student 🧑‍🎓" at bounding box center [537, 525] width 11 height 11
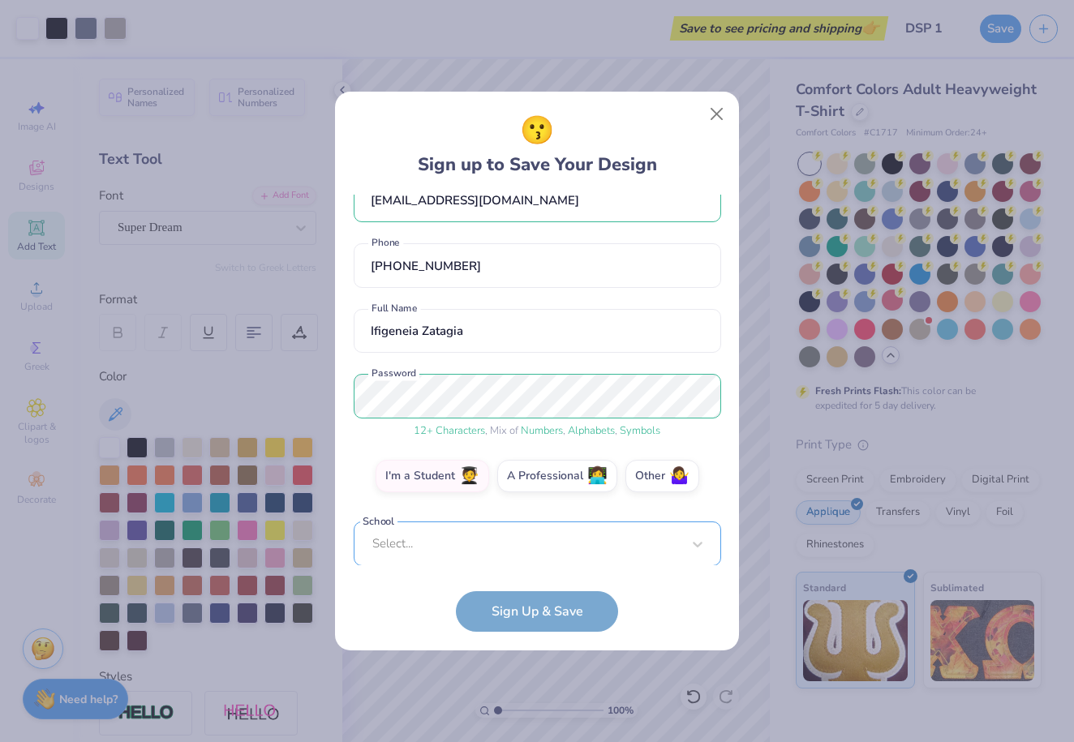
click at [514, 541] on div "Select..." at bounding box center [538, 544] width 368 height 45
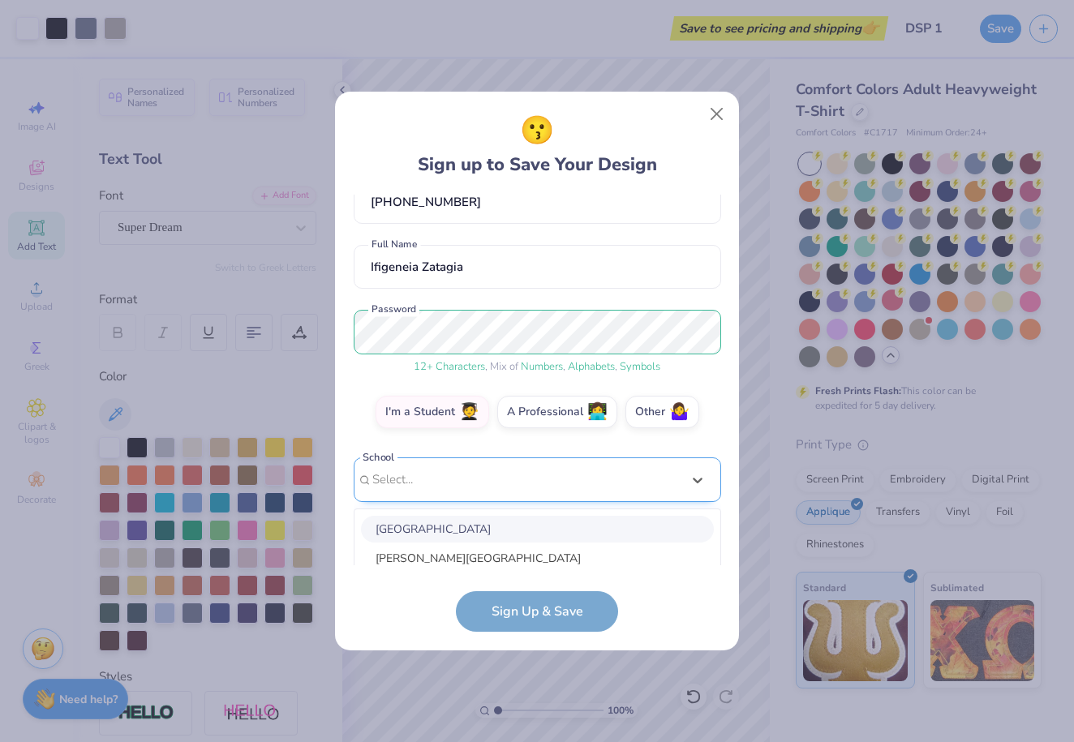
scroll to position [284, 0]
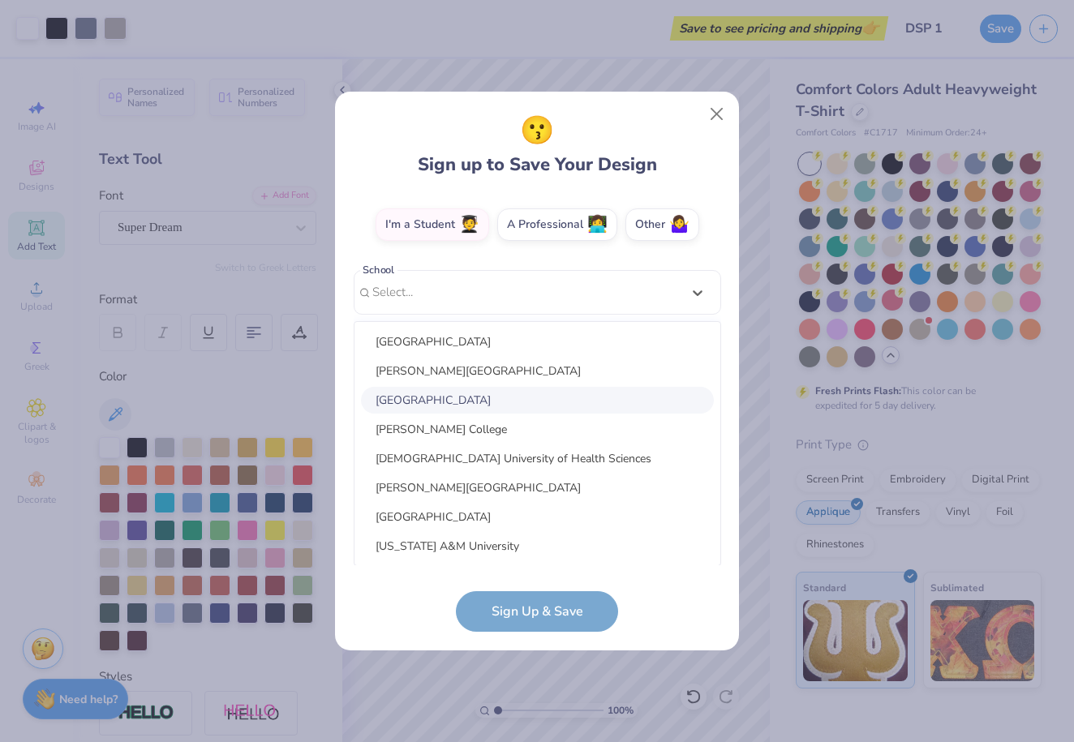
click at [507, 393] on div "[GEOGRAPHIC_DATA]" at bounding box center [537, 400] width 353 height 27
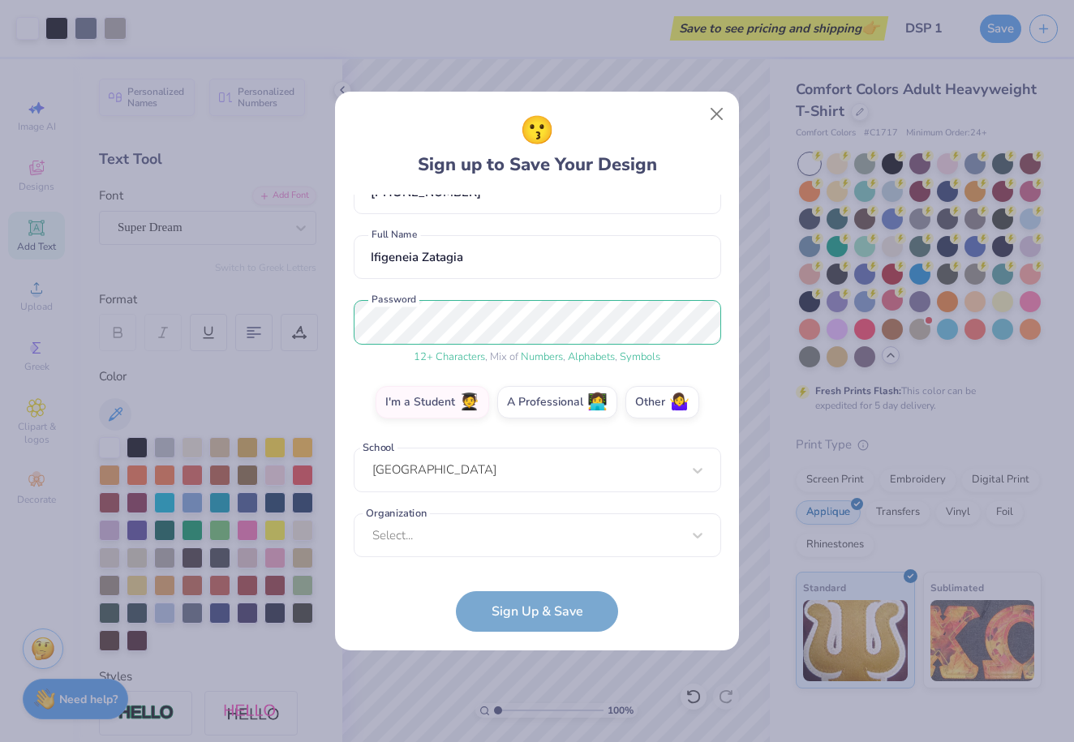
scroll to position [106, 0]
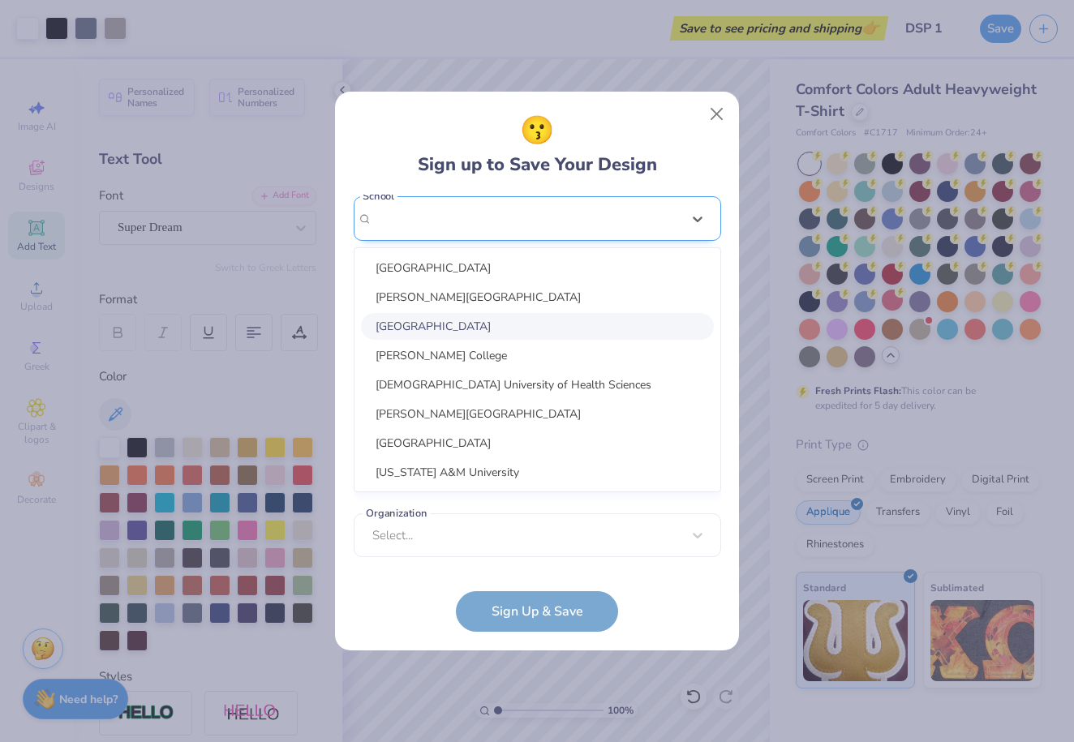
click at [464, 453] on div "option selected, 3 of 30. 30 results available. Use Up and Down to choose optio…" at bounding box center [538, 344] width 368 height 296
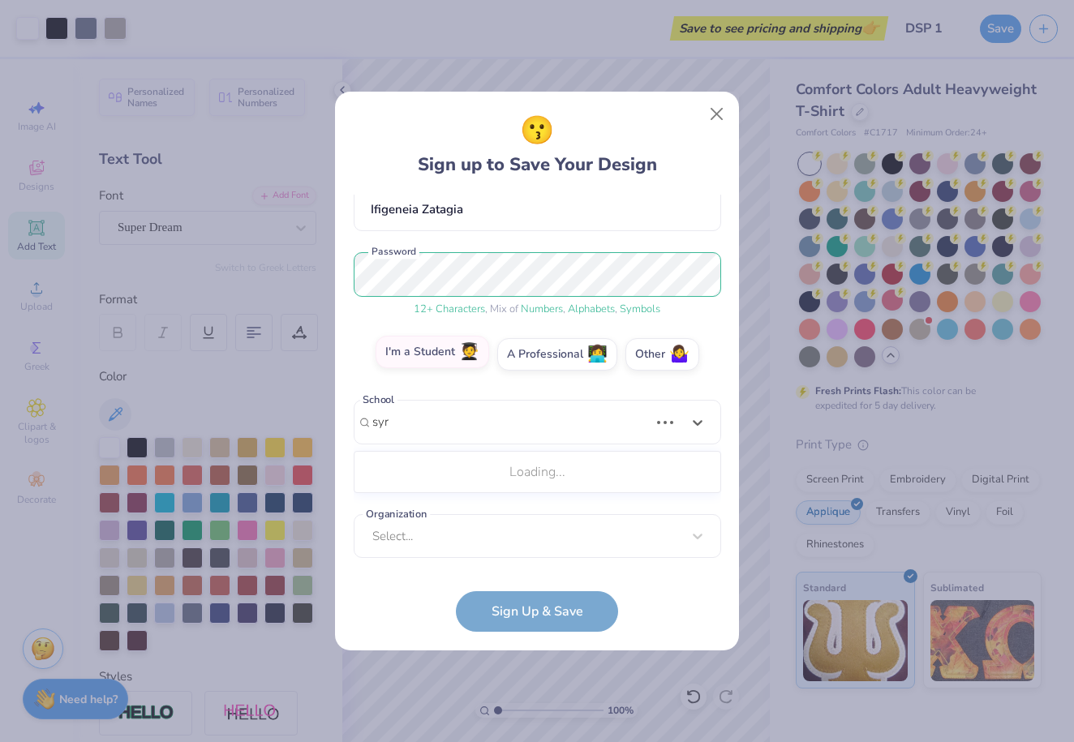
scroll to position [80, 0]
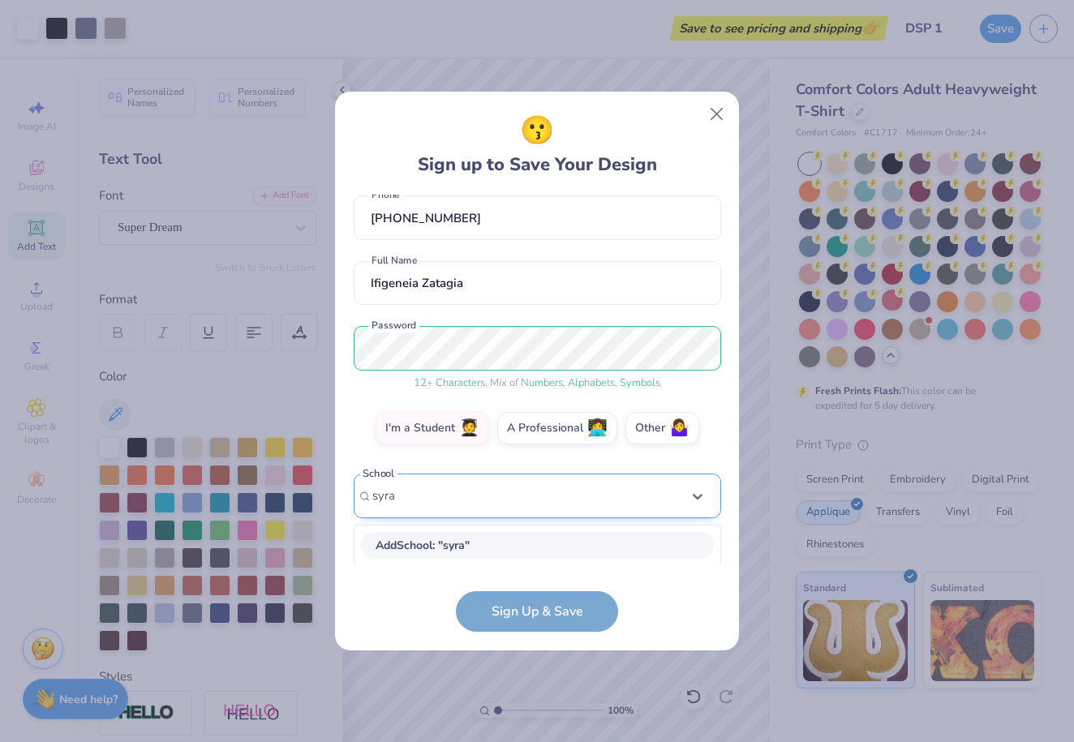
type input "syra"
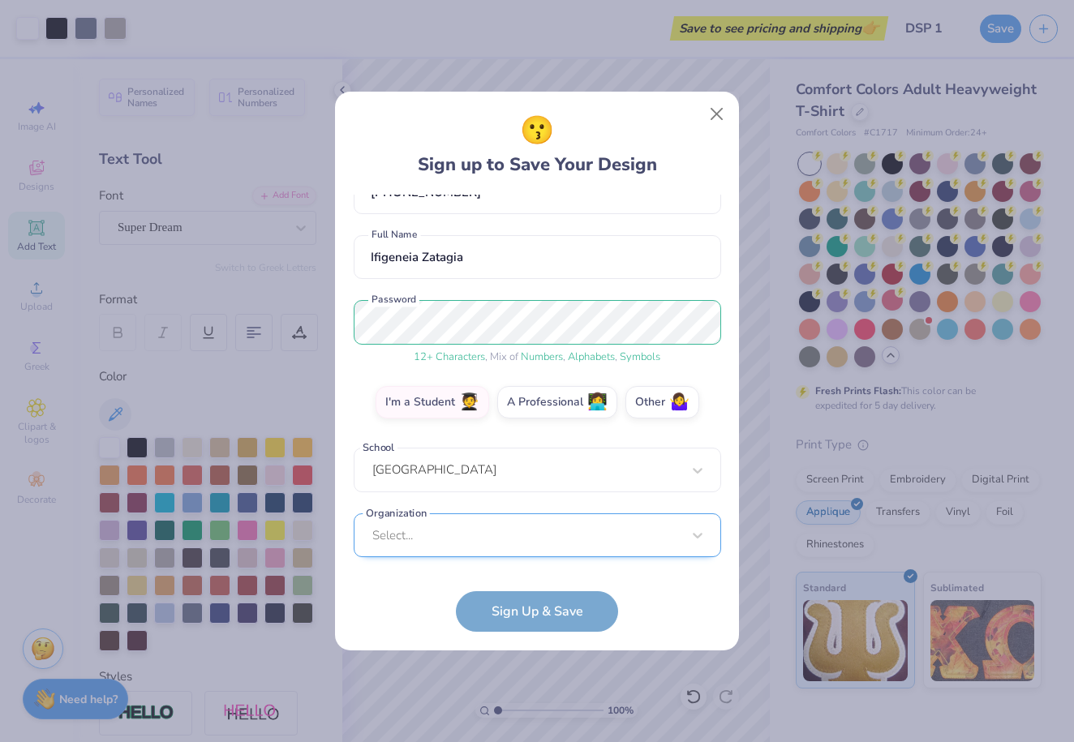
click at [470, 533] on div "Select..." at bounding box center [538, 536] width 368 height 45
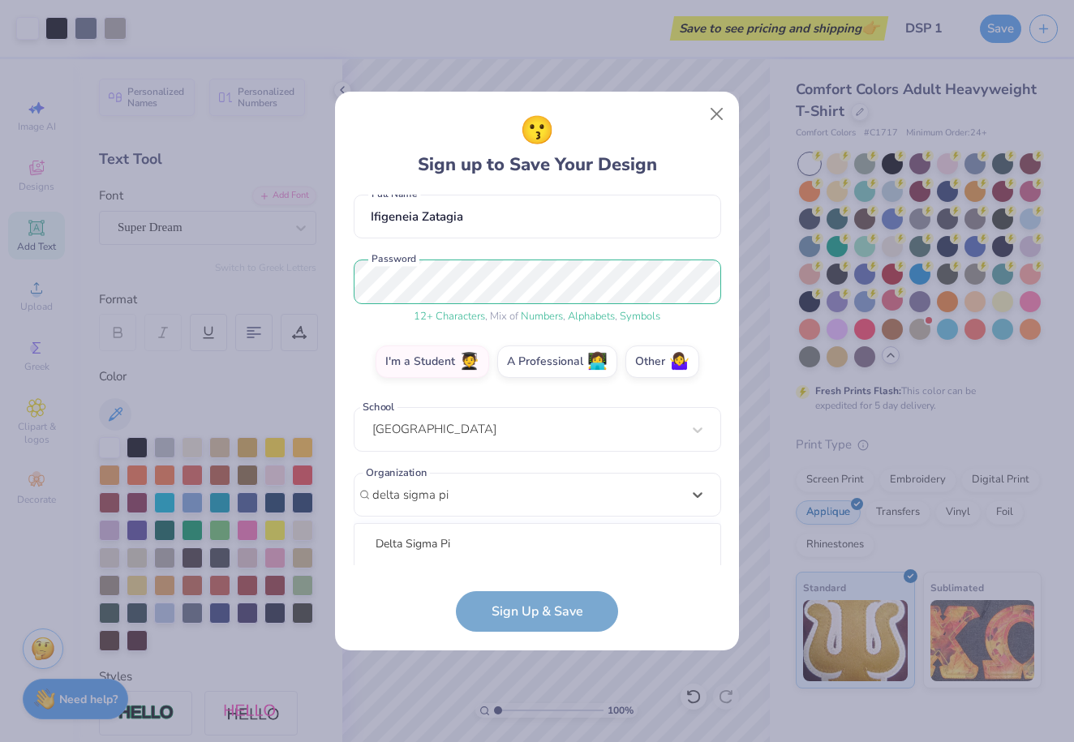
scroll to position [350, 0]
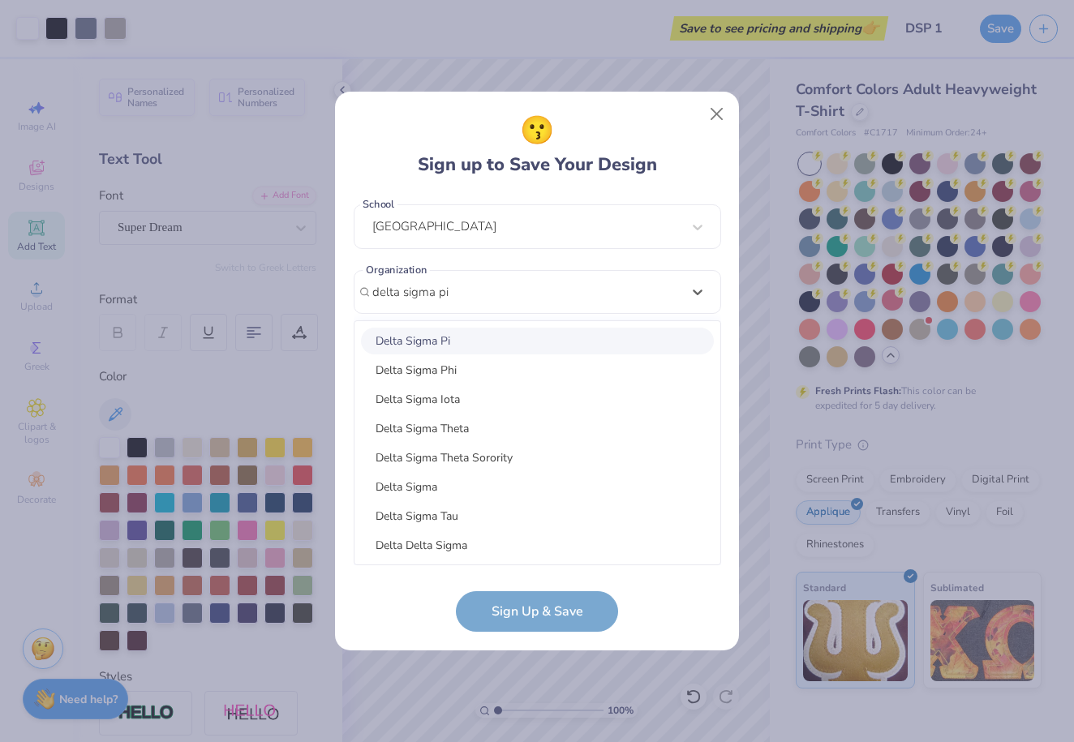
click at [493, 347] on div "Delta Sigma Pi" at bounding box center [537, 341] width 353 height 27
type input "delta sigma pi"
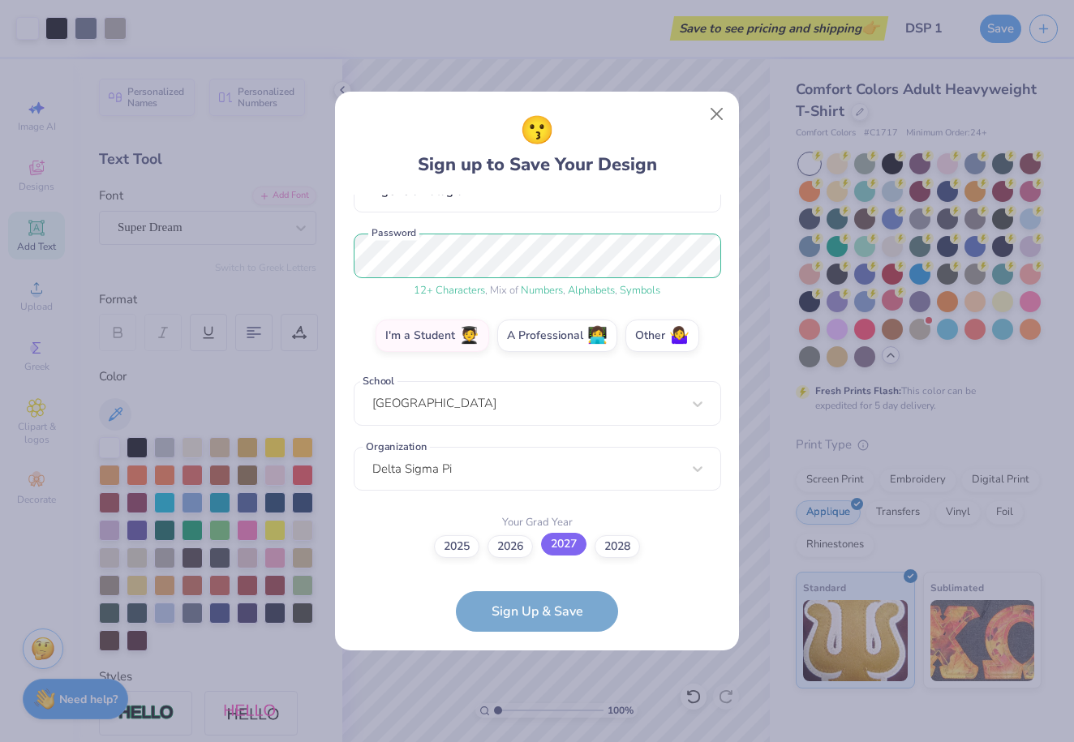
click at [576, 549] on label "2027" at bounding box center [563, 544] width 45 height 23
click at [543, 714] on input "2027" at bounding box center [537, 719] width 11 height 11
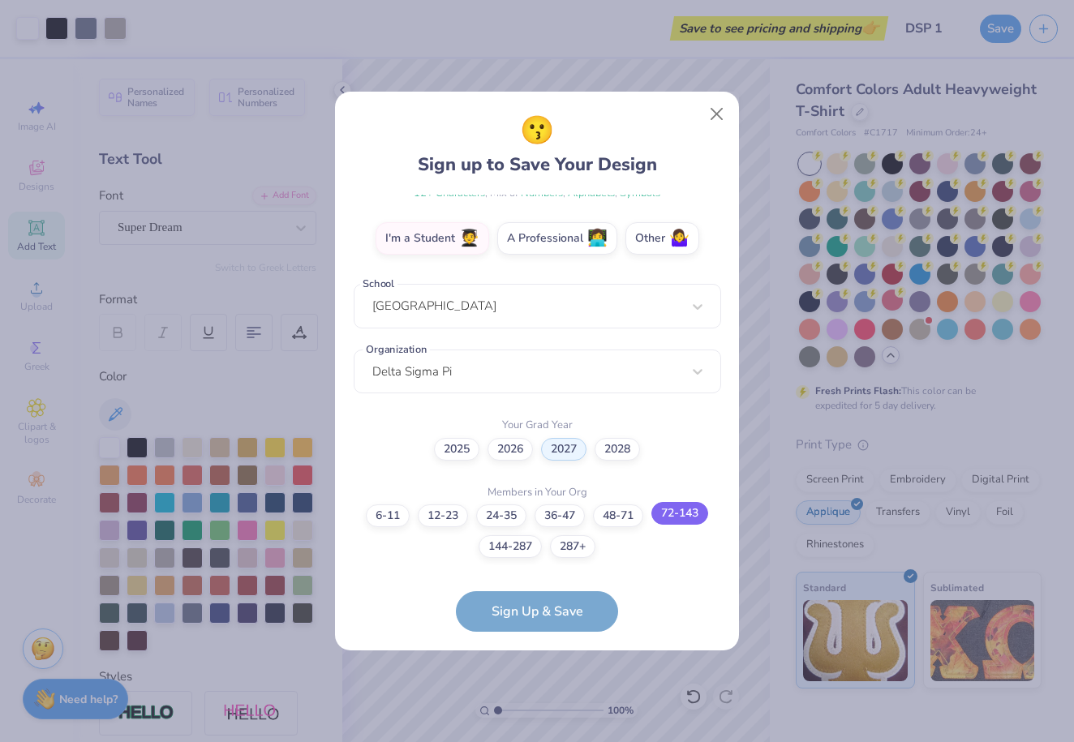
click at [663, 515] on label "72-143" at bounding box center [680, 513] width 57 height 23
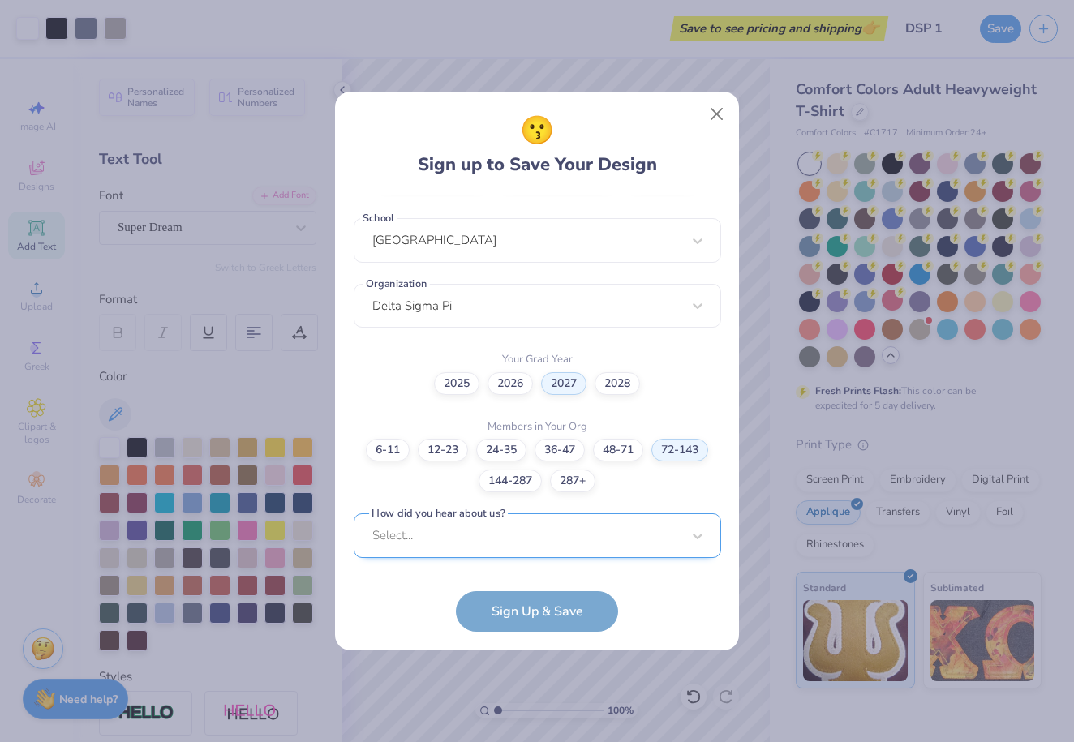
click at [561, 544] on div "Select..." at bounding box center [538, 536] width 368 height 45
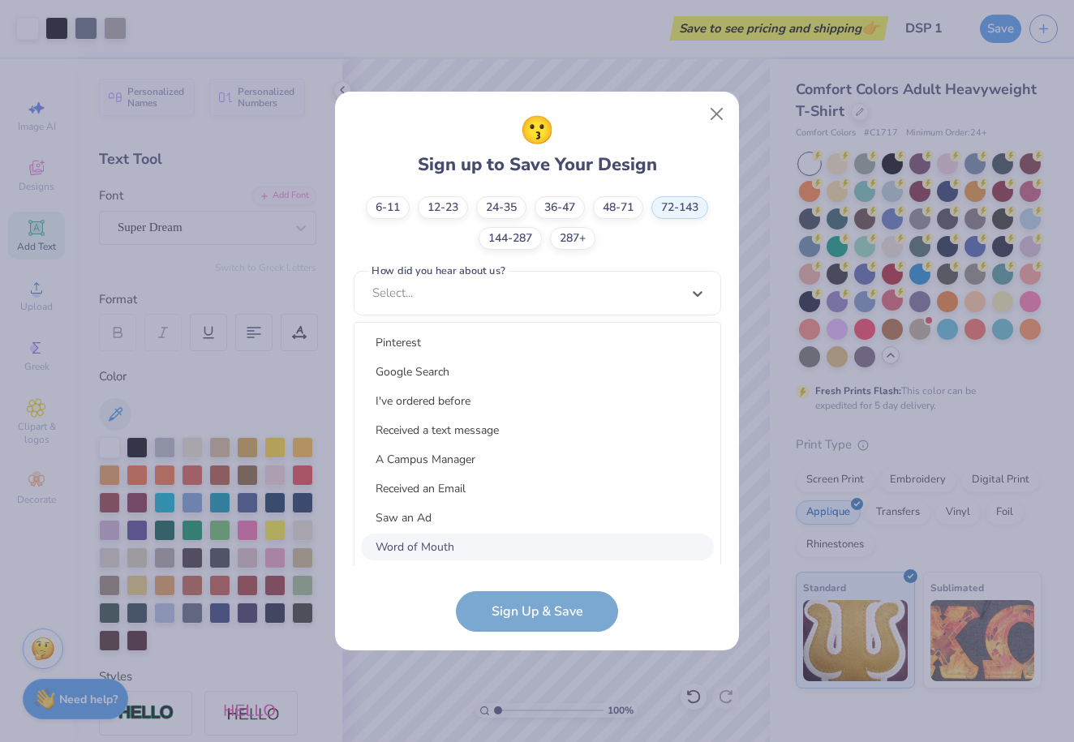
click at [545, 556] on div "Word of Mouth" at bounding box center [537, 547] width 353 height 27
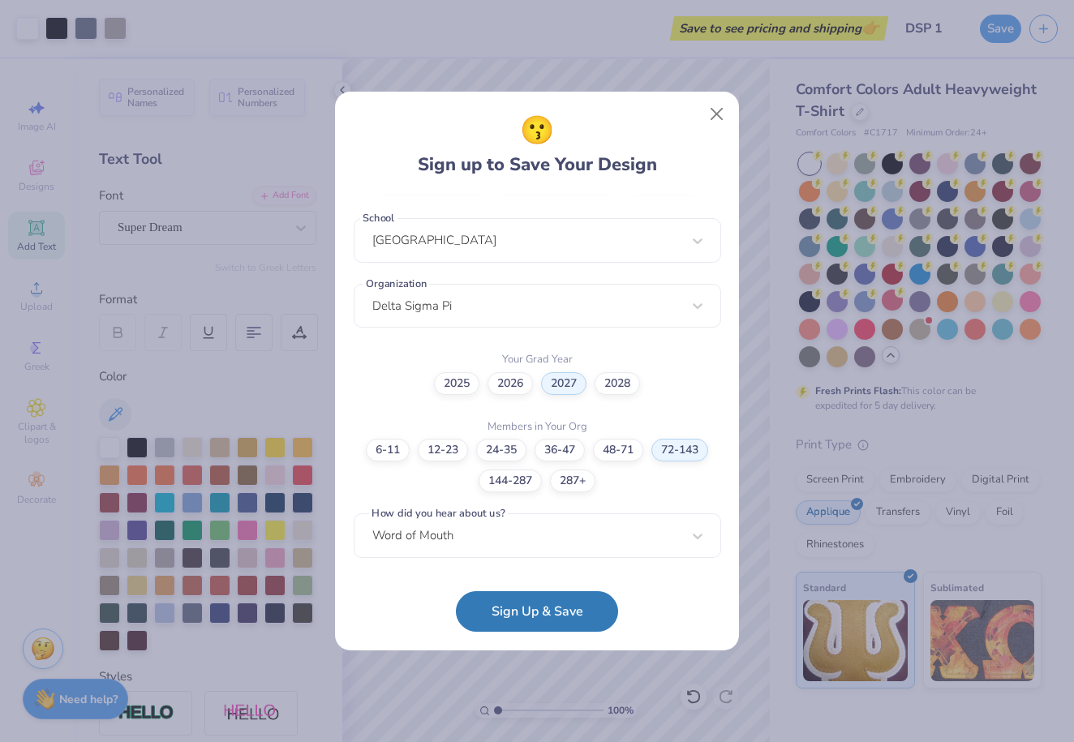
scroll to position [336, 0]
click at [529, 604] on button "Sign Up & Save" at bounding box center [537, 607] width 162 height 41
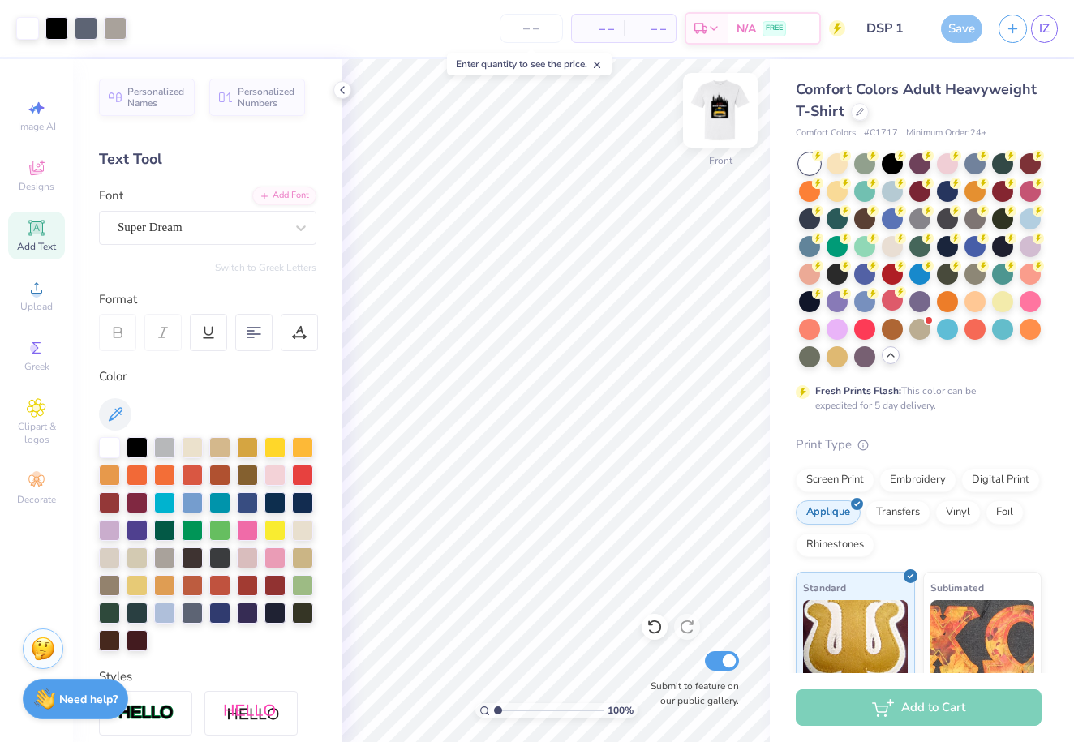
click at [723, 122] on img at bounding box center [720, 110] width 65 height 65
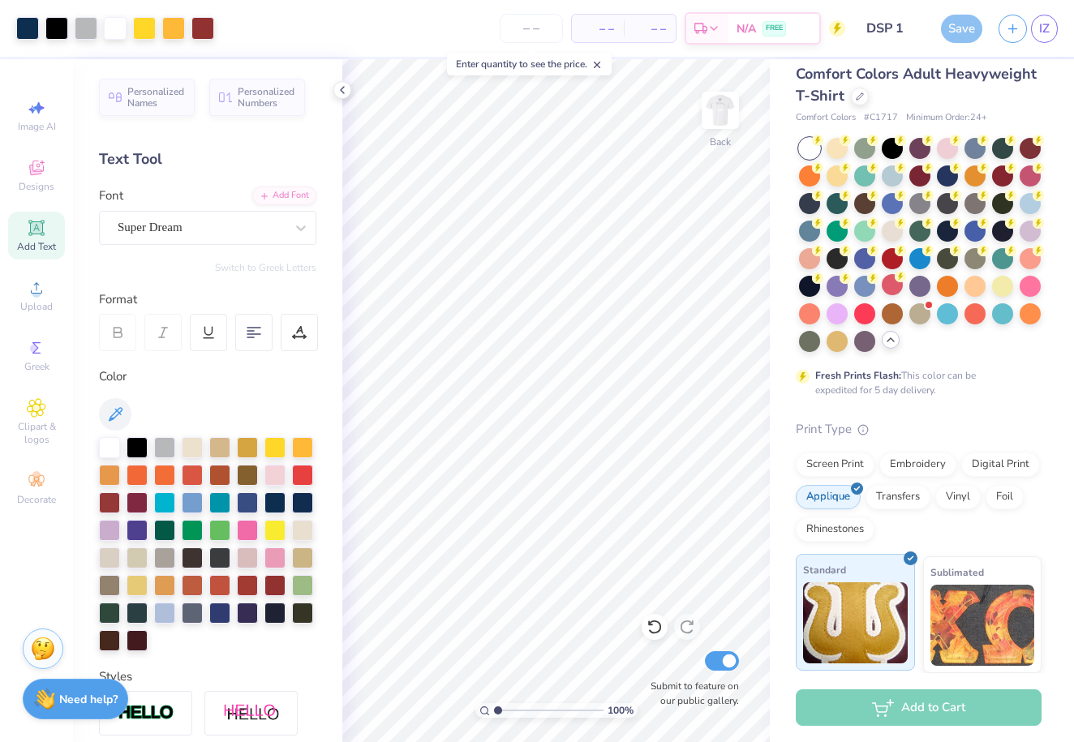
scroll to position [15, 0]
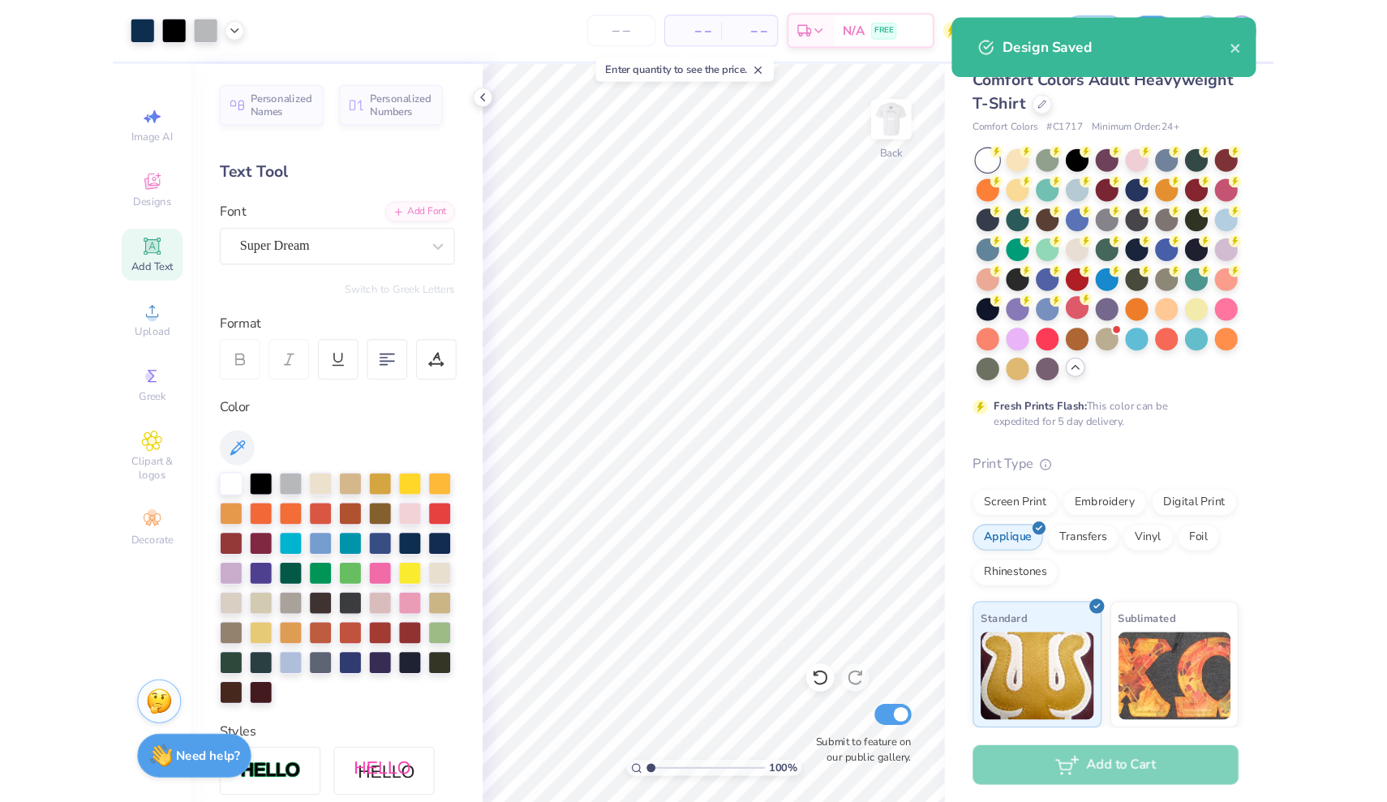
scroll to position [41, 0]
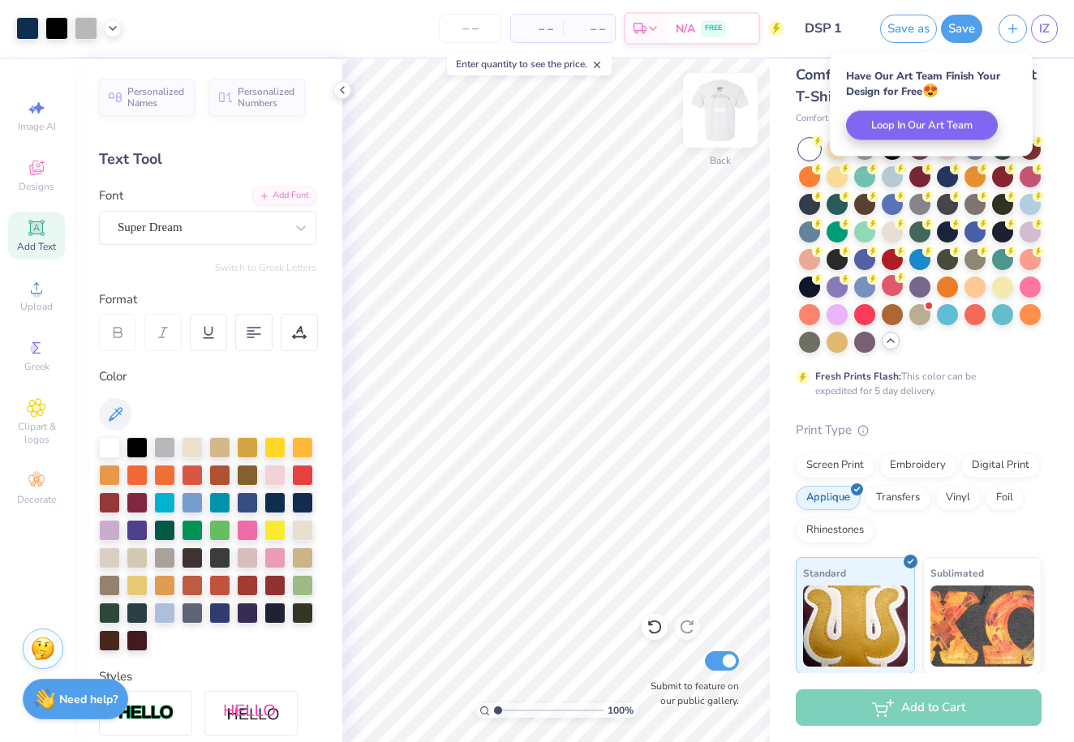
click at [737, 131] on img at bounding box center [720, 110] width 65 height 65
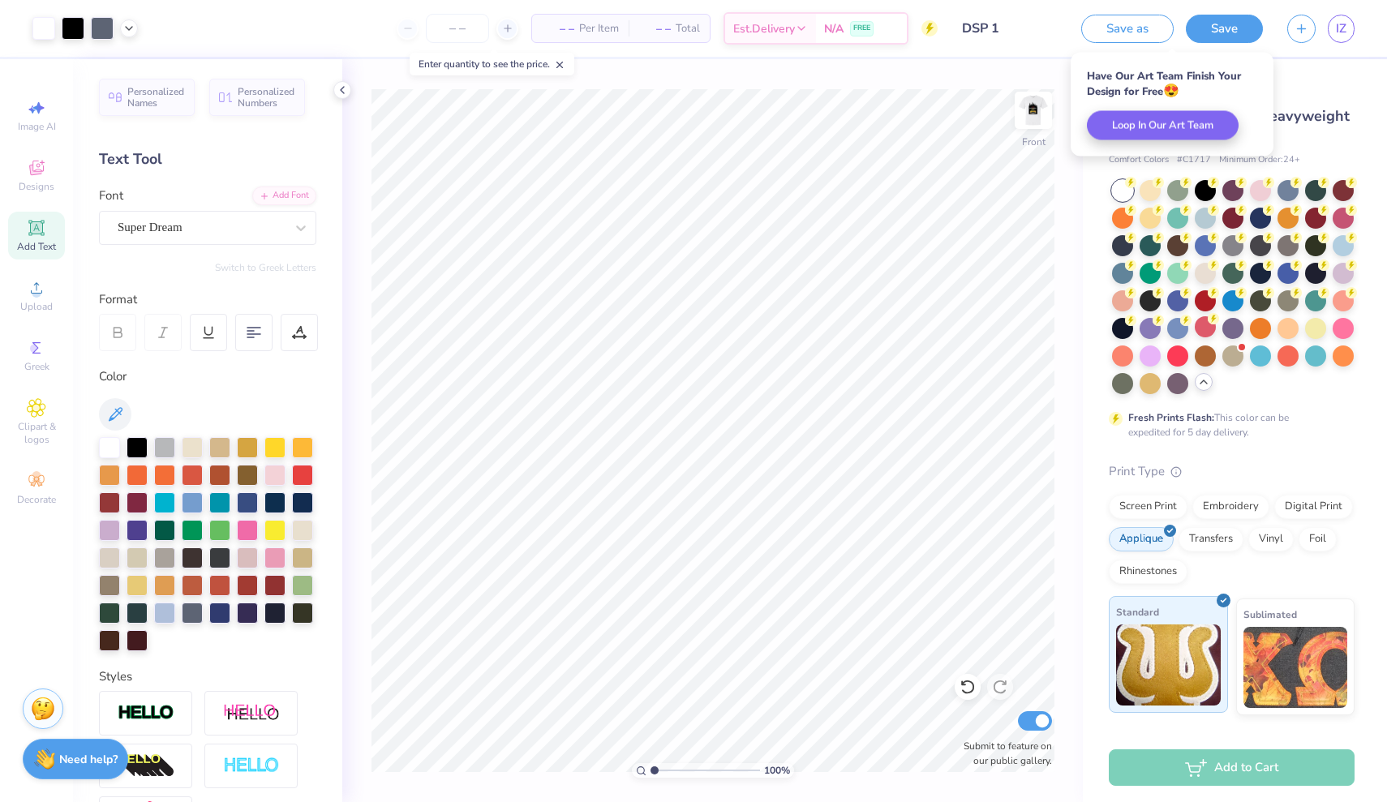
scroll to position [0, 0]
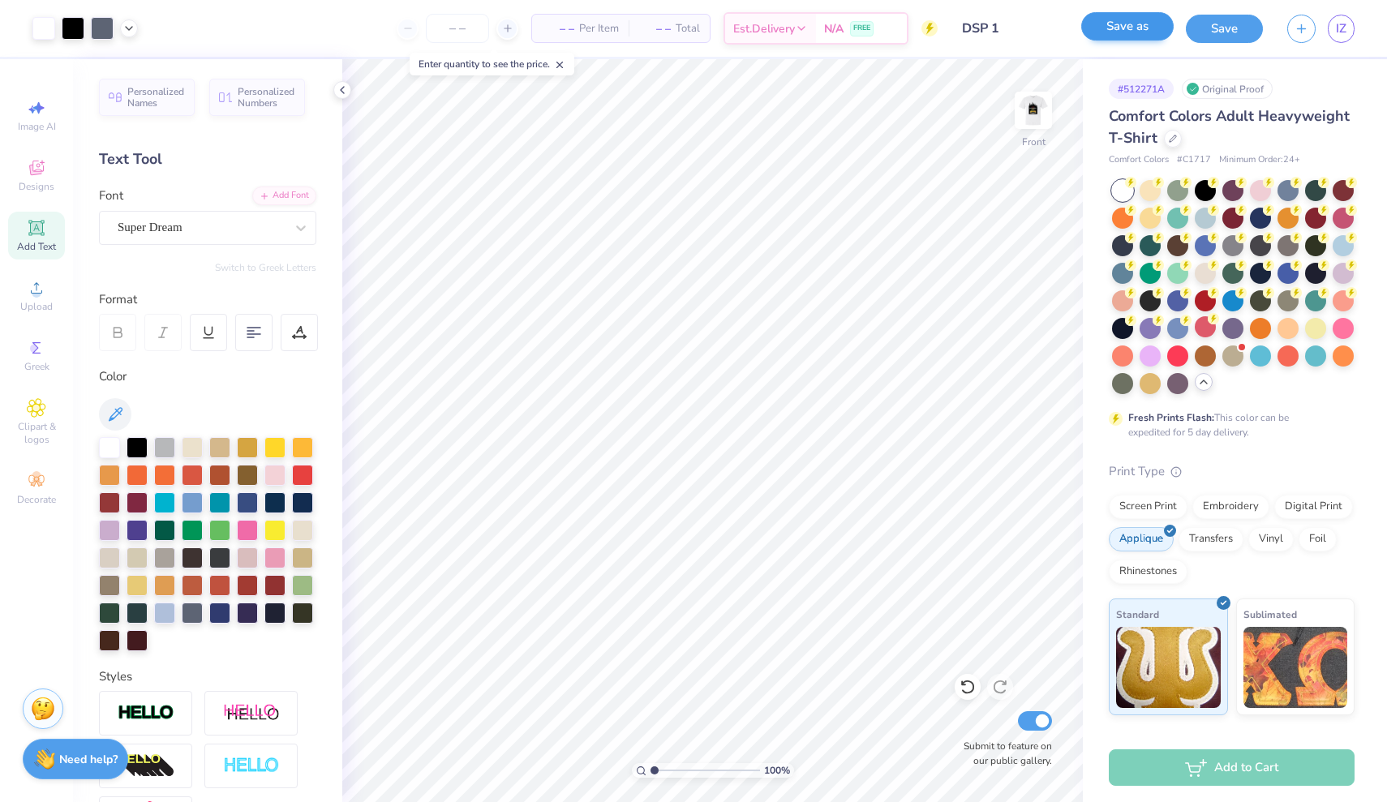
click at [1133, 36] on button "Save as" at bounding box center [1128, 26] width 92 height 28
click at [344, 87] on polyline at bounding box center [342, 90] width 3 height 6
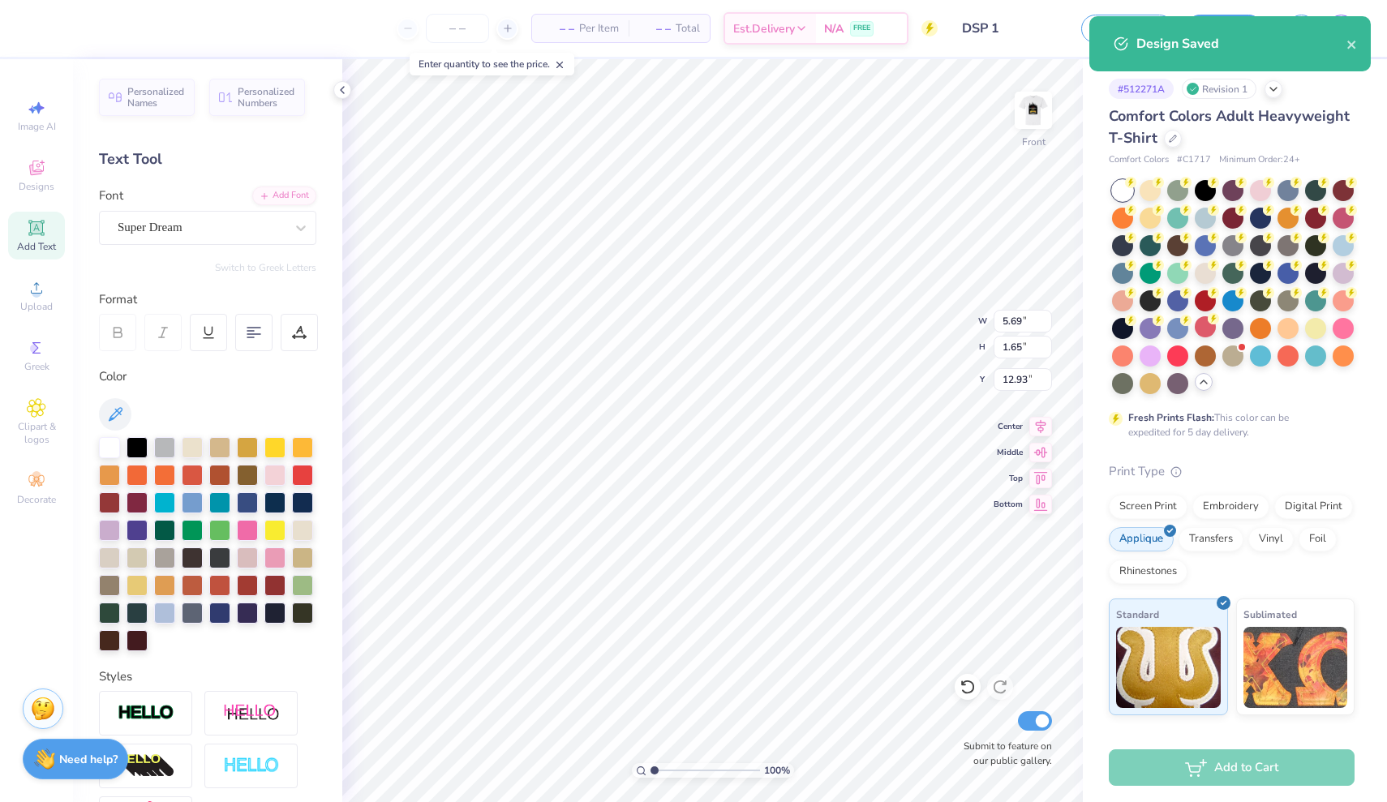
type input "14.31"
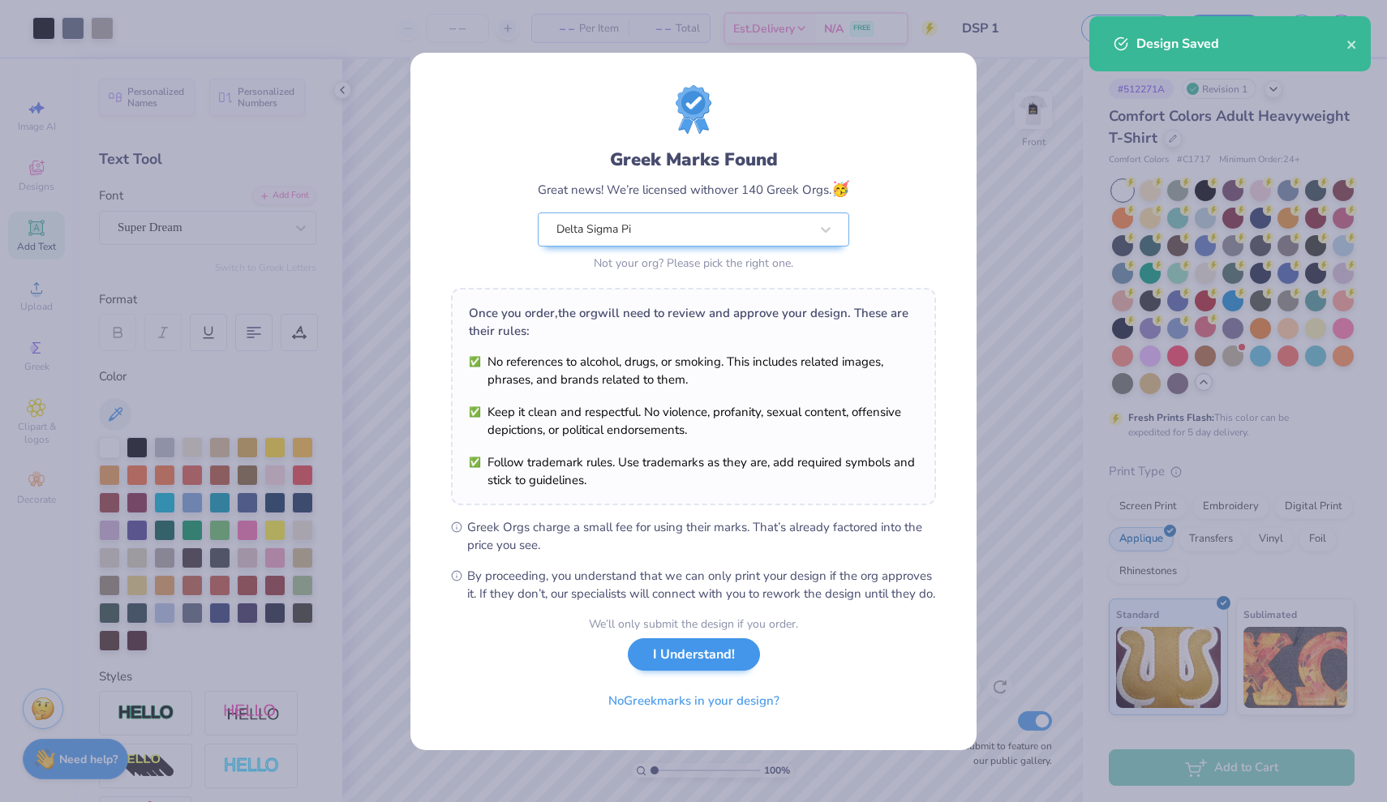
click at [665, 667] on button "I Understand!" at bounding box center [694, 655] width 132 height 33
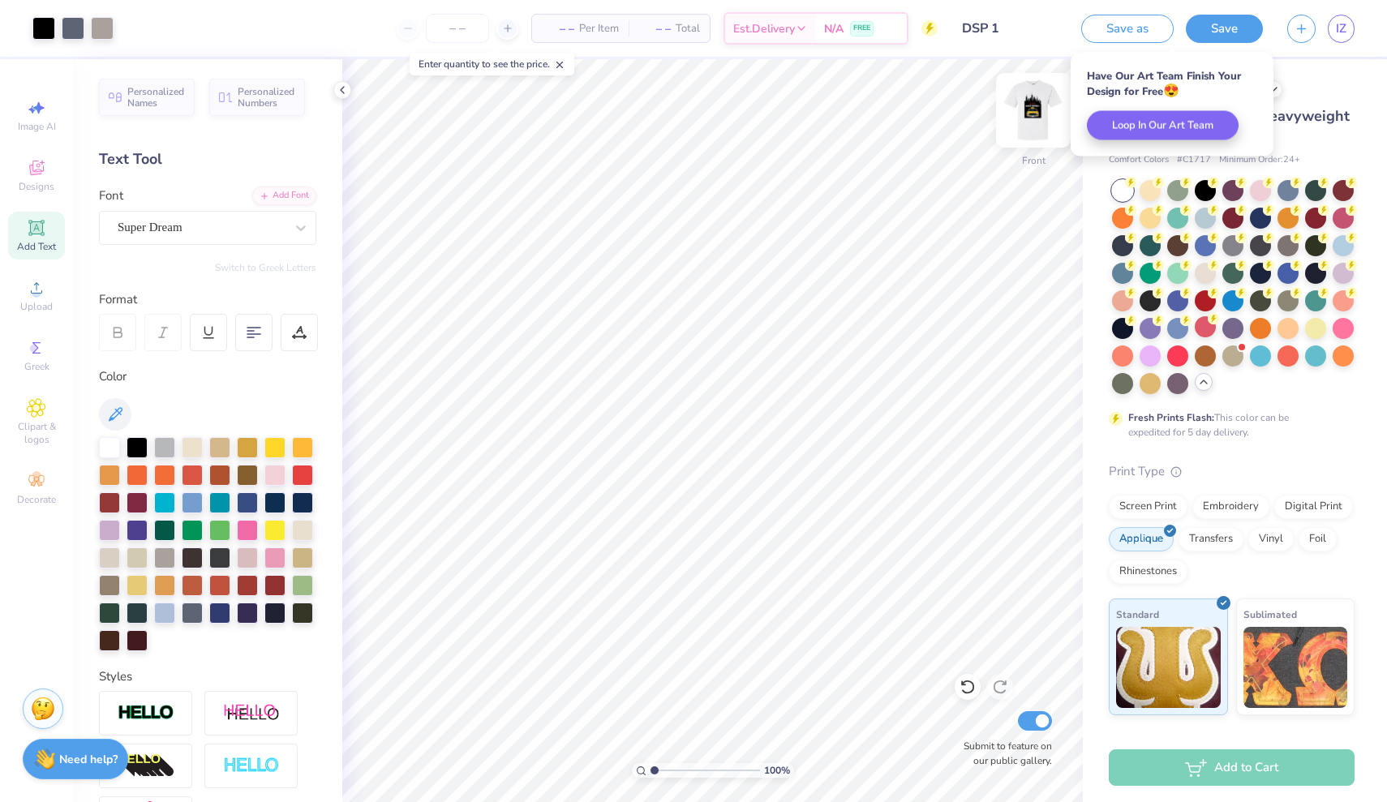
click at [1047, 109] on img at bounding box center [1033, 110] width 65 height 65
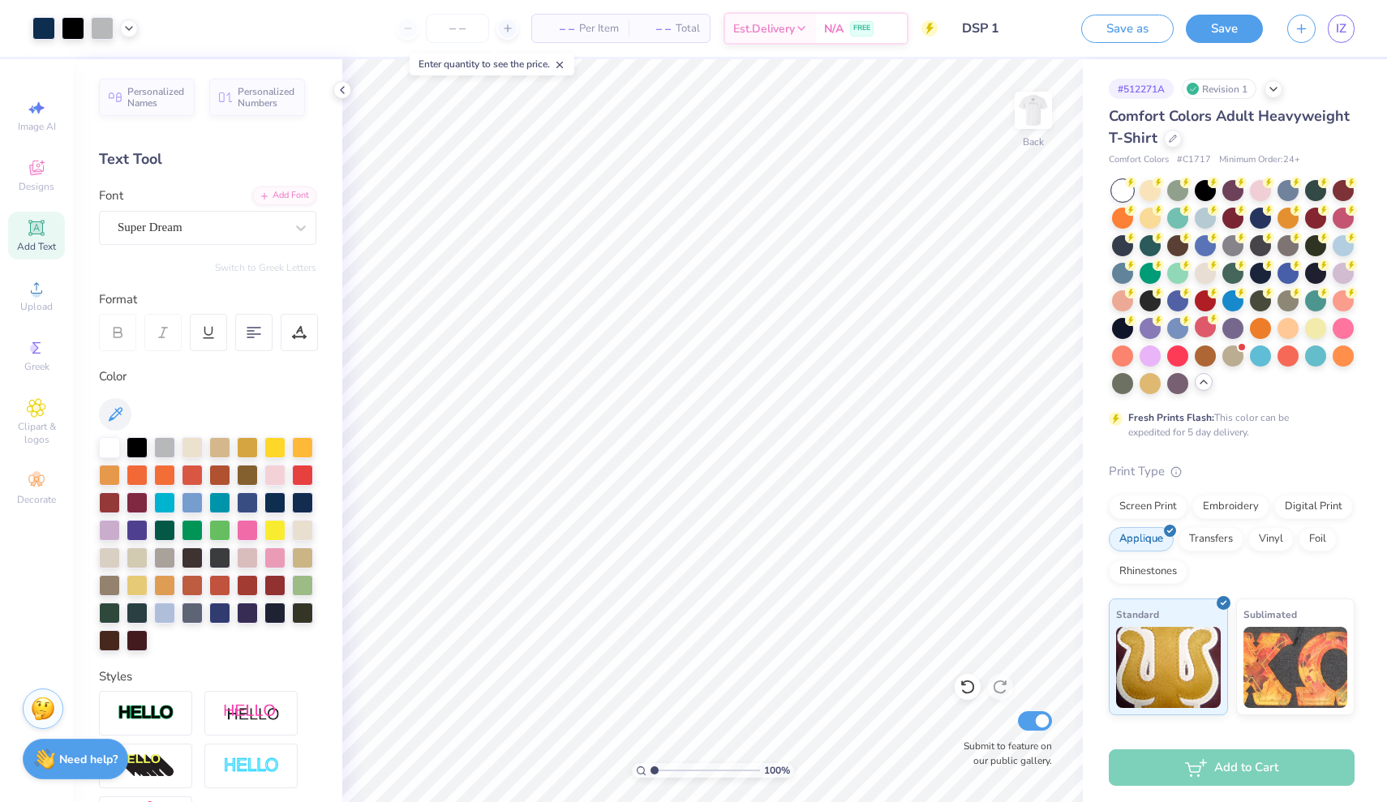
click at [1122, 186] on div at bounding box center [1122, 190] width 21 height 21
click at [343, 85] on icon at bounding box center [342, 90] width 13 height 13
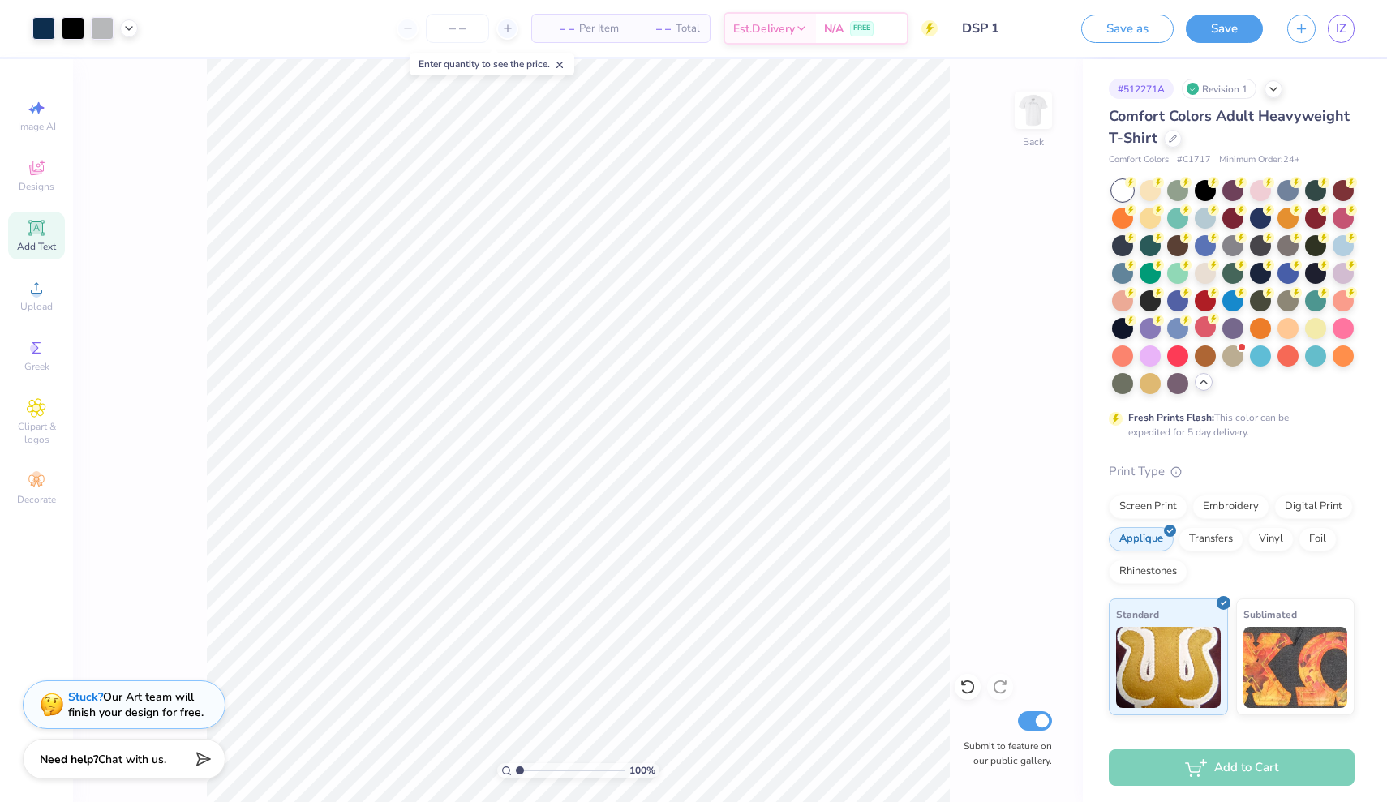
click at [540, 72] on div "Enter quantity to see the price." at bounding box center [492, 64] width 165 height 23
click at [536, 50] on div "Enter quantity to see the price." at bounding box center [492, 64] width 174 height 32
click at [445, 20] on input "number" at bounding box center [457, 28] width 63 height 29
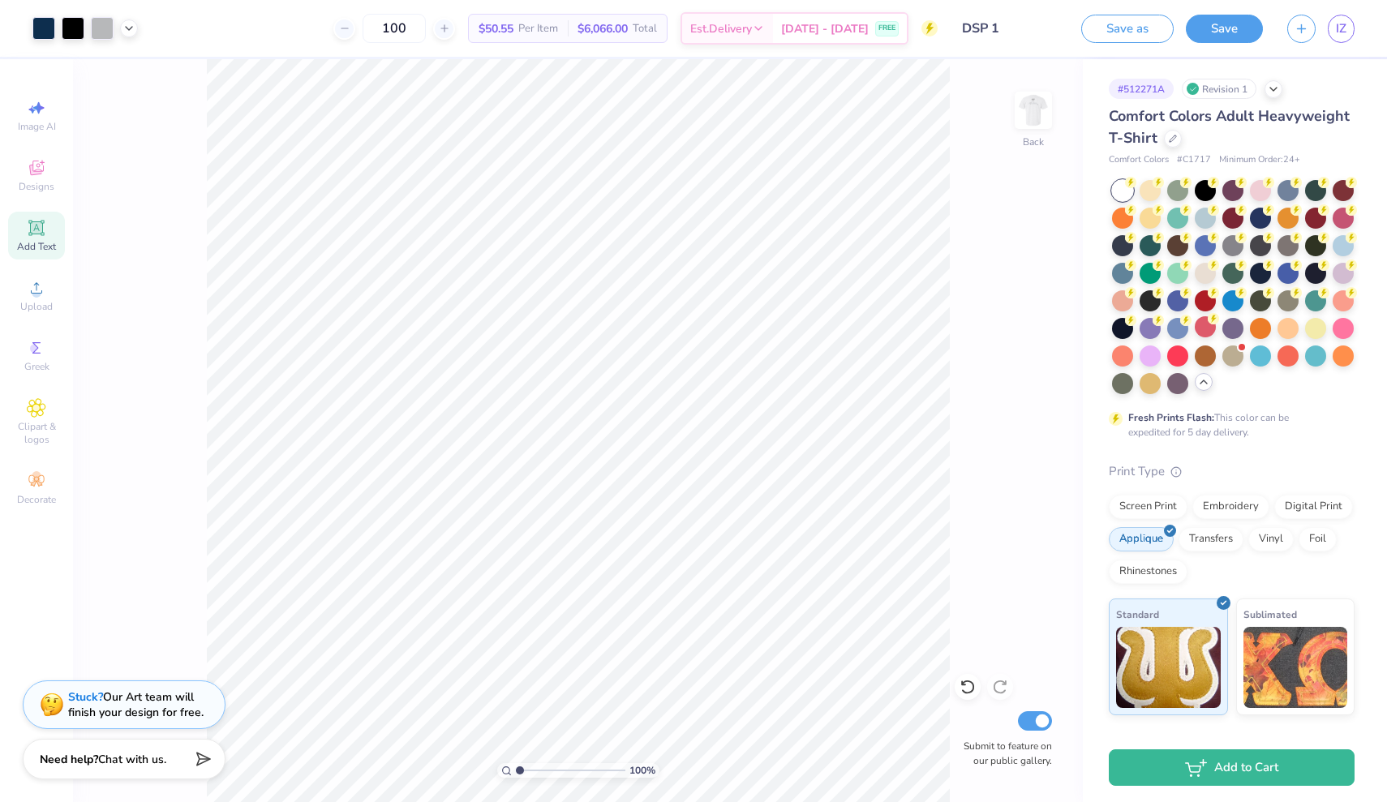
type input "100"
click at [426, 28] on input "100" at bounding box center [394, 28] width 63 height 29
